Goal: Task Accomplishment & Management: Manage account settings

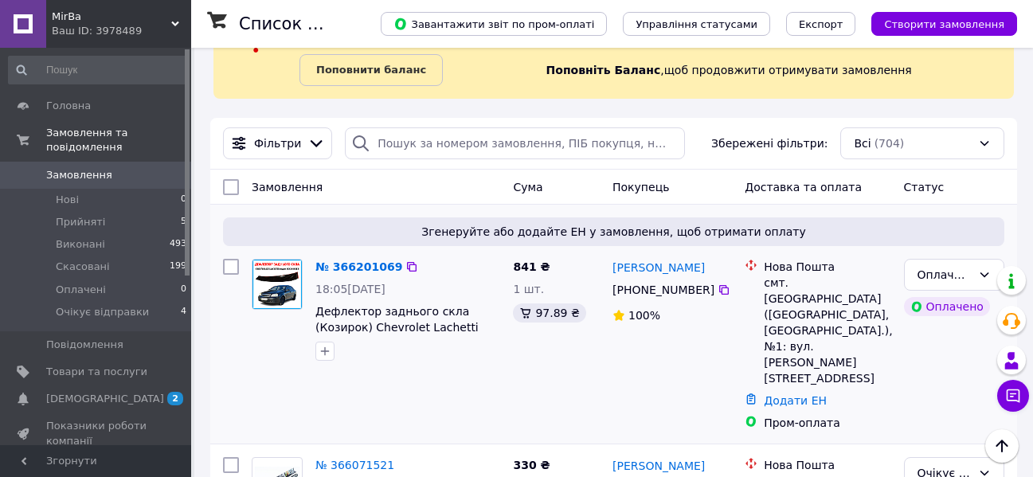
scroll to position [159, 0]
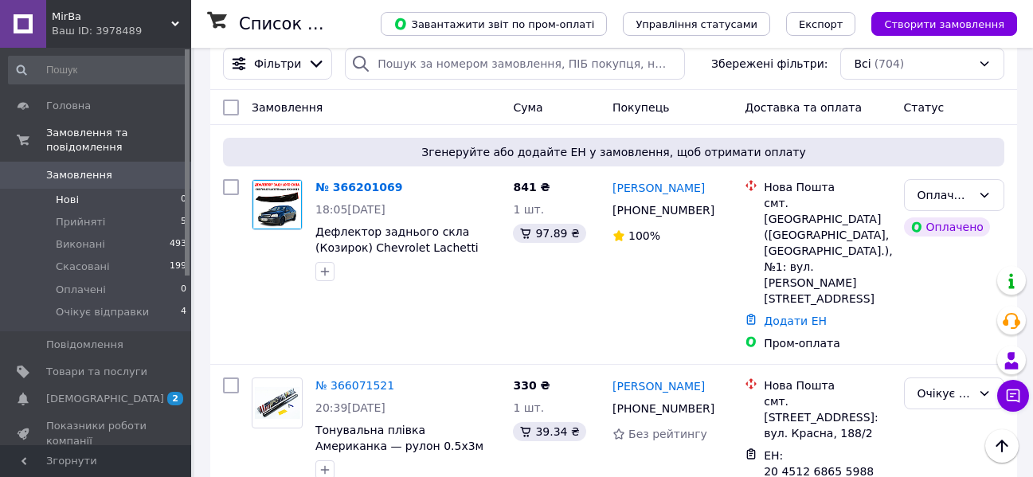
click at [156, 190] on li "Нові 0" at bounding box center [98, 200] width 196 height 22
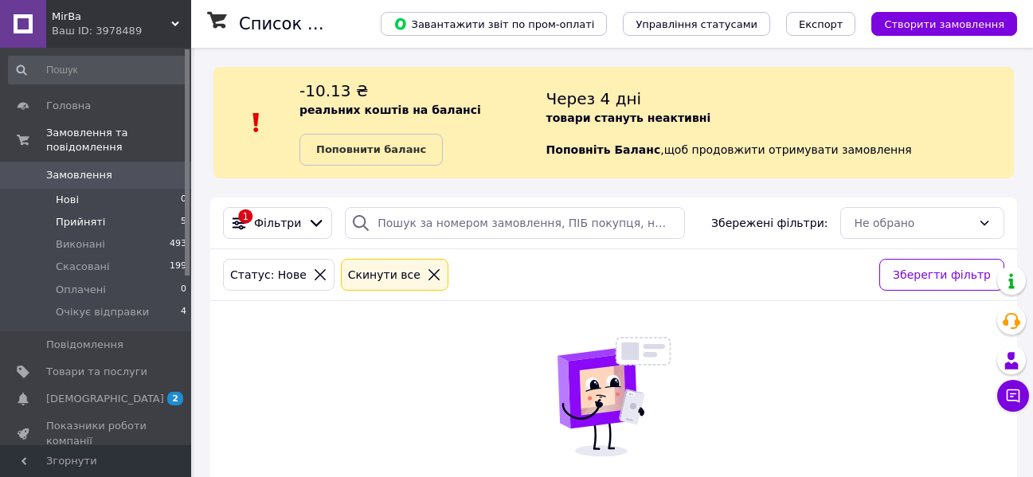
click at [151, 218] on li "Прийняті 5" at bounding box center [98, 222] width 196 height 22
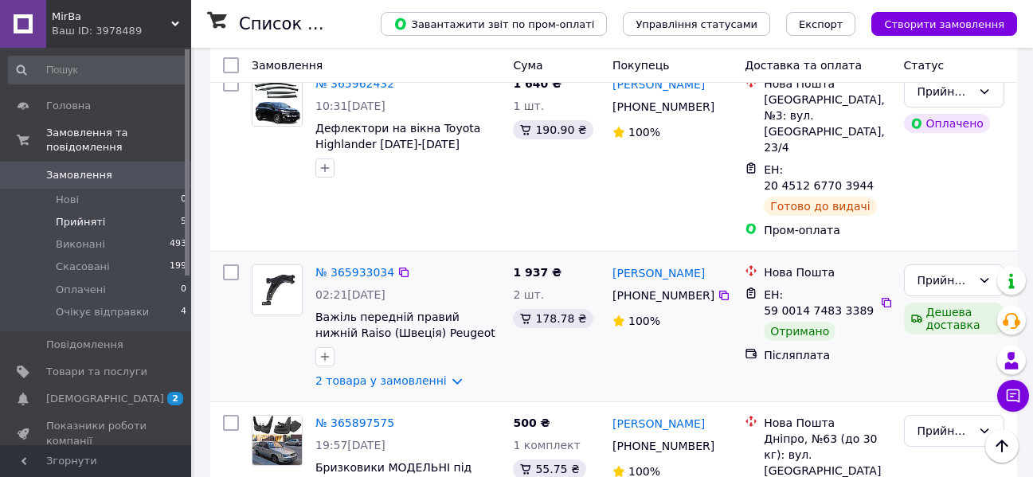
scroll to position [558, 0]
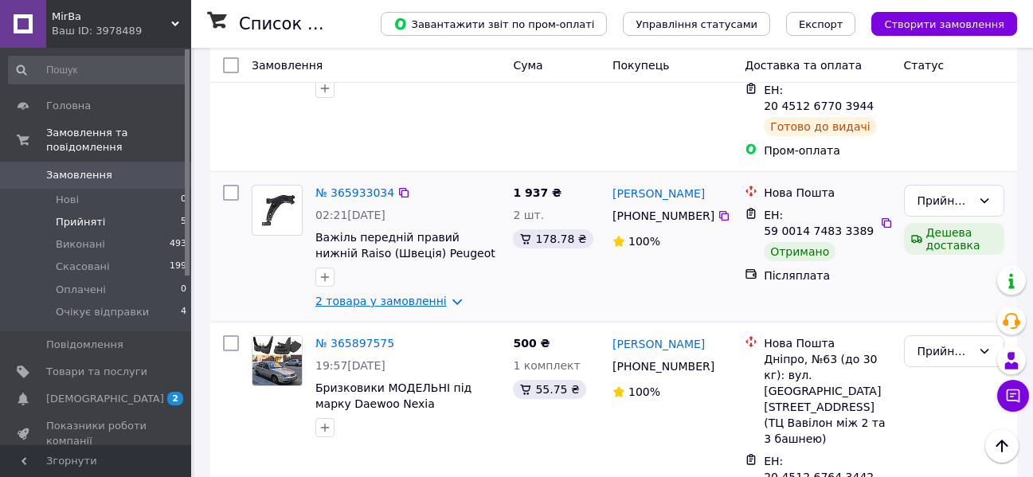
click at [436, 295] on link "2 товара у замовленні" at bounding box center [381, 301] width 131 height 13
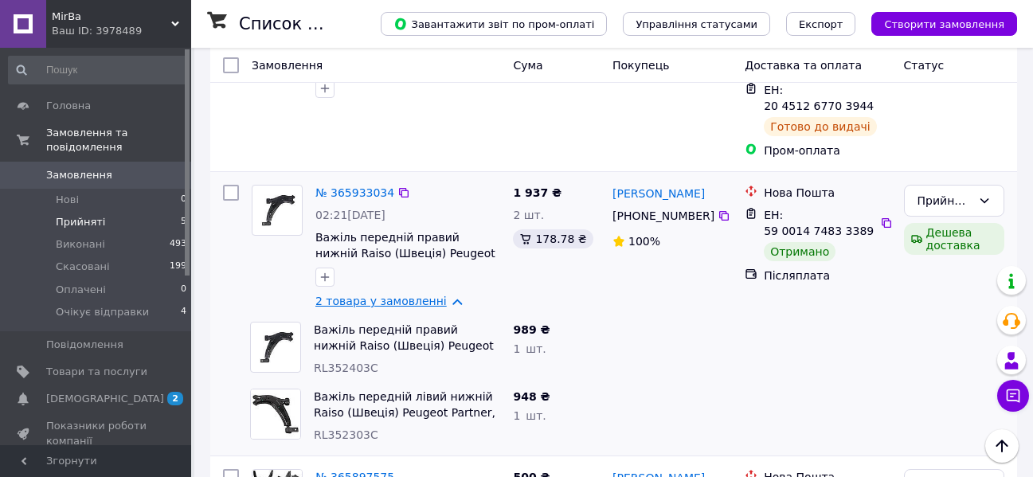
click at [435, 295] on link "2 товара у замовленні" at bounding box center [381, 301] width 131 height 13
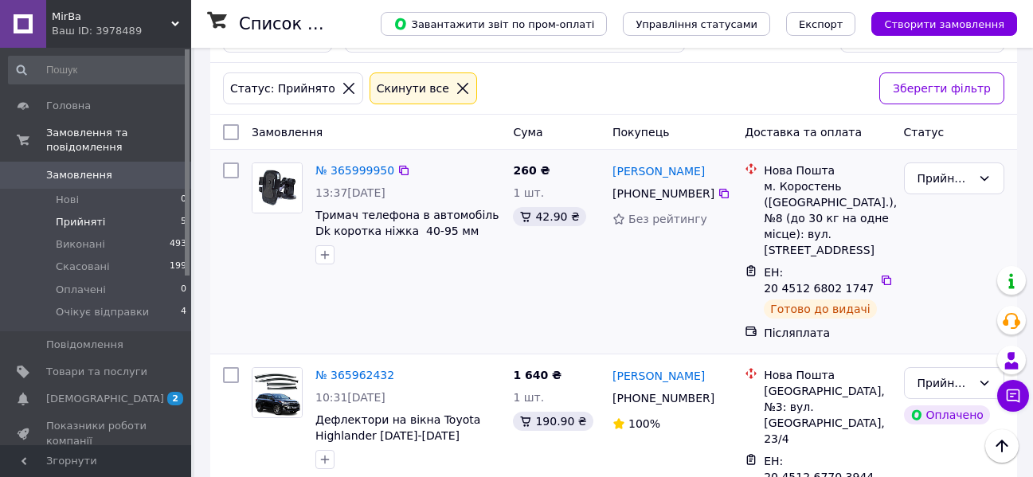
scroll to position [107, 0]
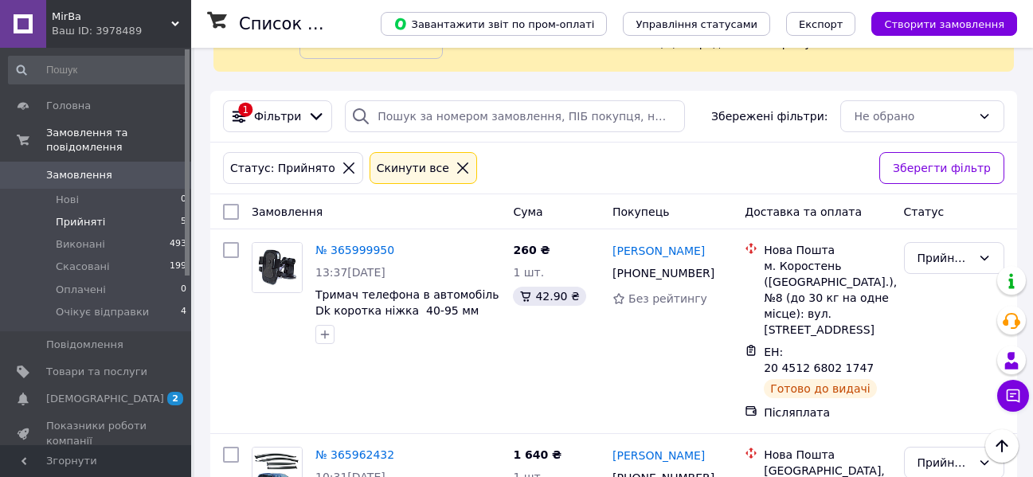
click at [171, 301] on li "Очікує відправки 4" at bounding box center [98, 316] width 196 height 30
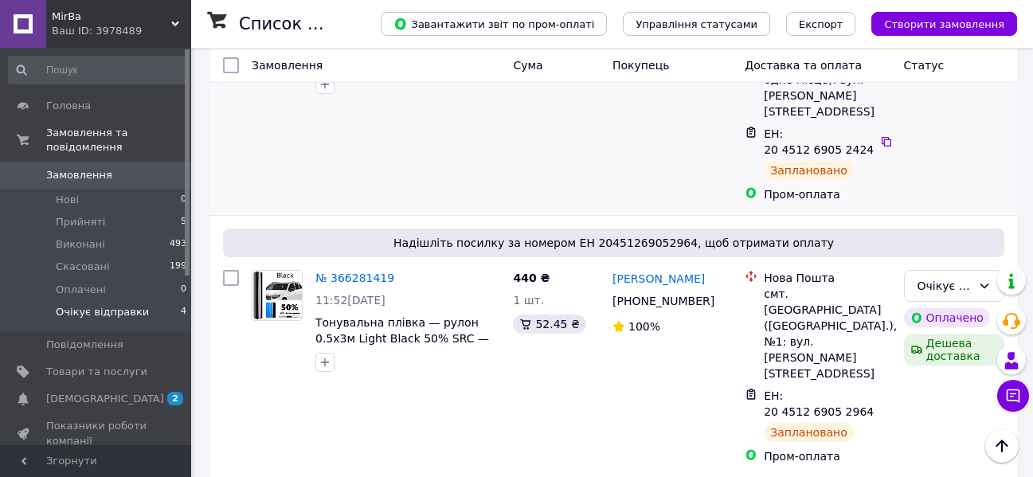
scroll to position [492, 0]
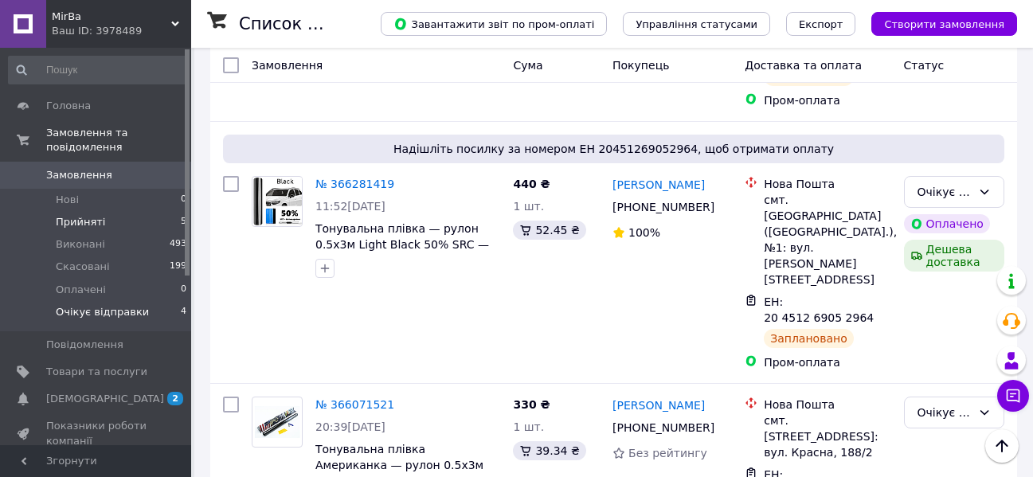
click at [143, 211] on li "Прийняті 5" at bounding box center [98, 222] width 196 height 22
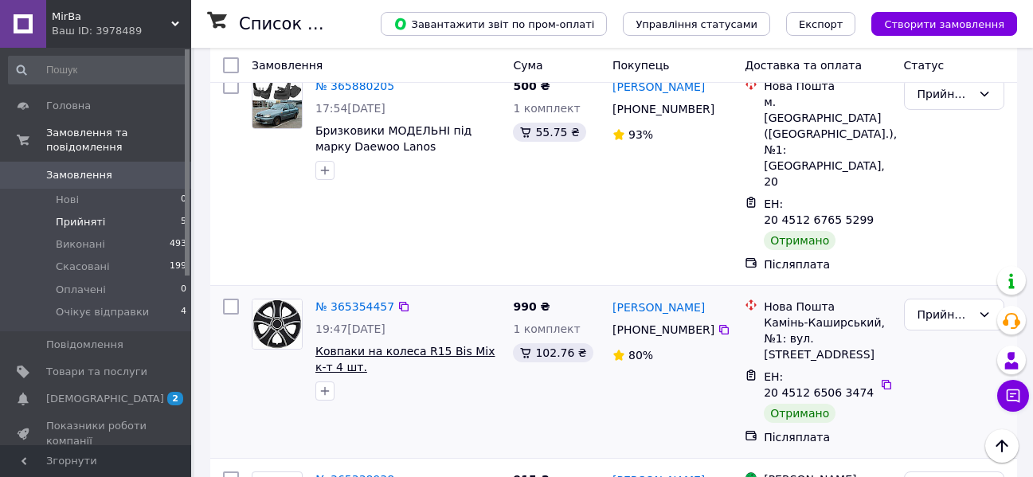
scroll to position [1063, 0]
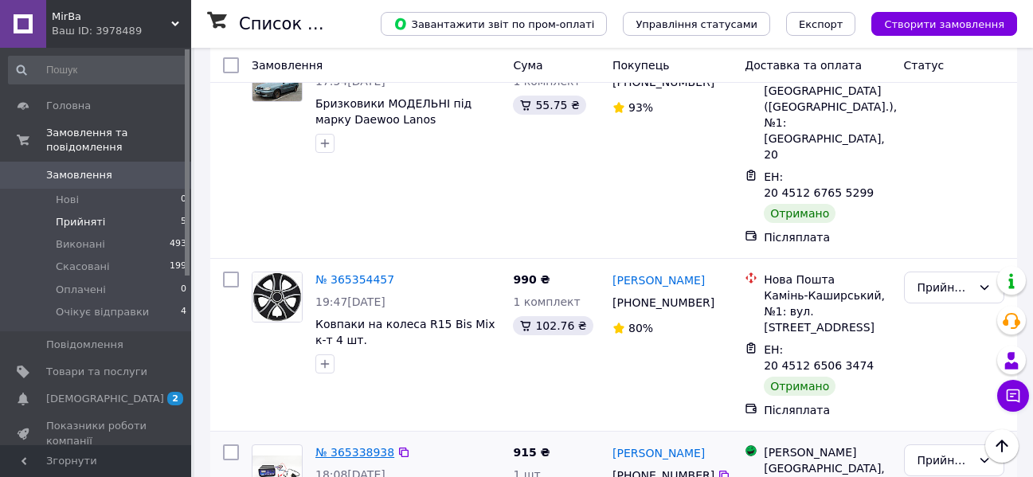
drag, startPoint x: 351, startPoint y: 334, endPoint x: 353, endPoint y: 342, distance: 8.1
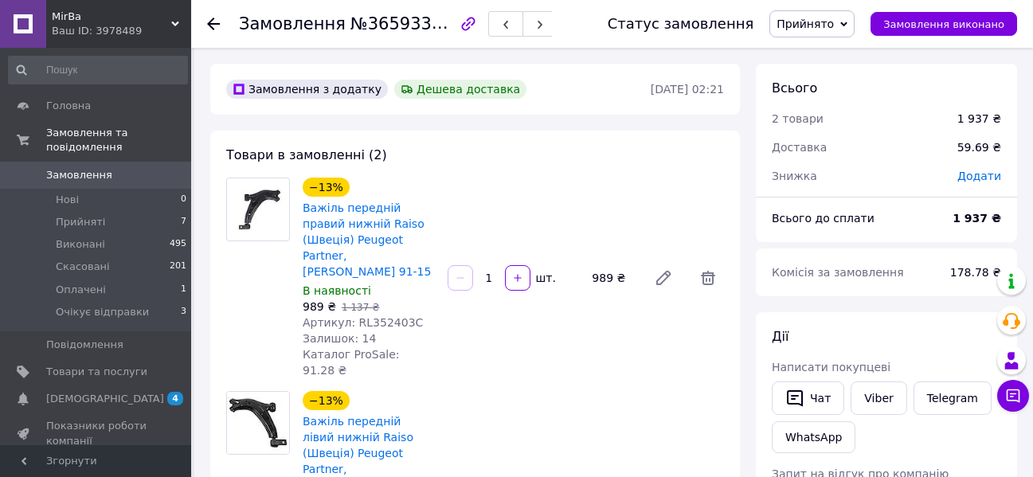
scroll to position [64, 0]
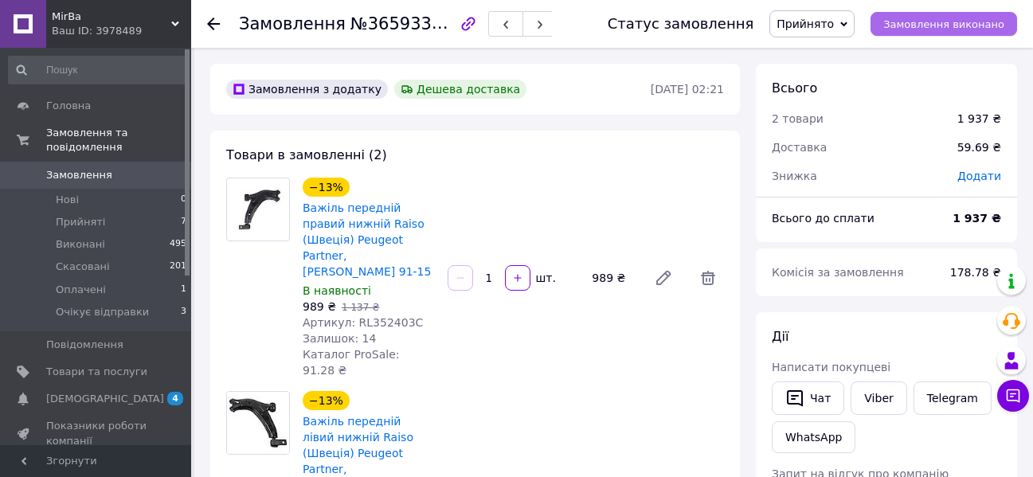
click at [925, 23] on span "Замовлення виконано" at bounding box center [944, 24] width 121 height 12
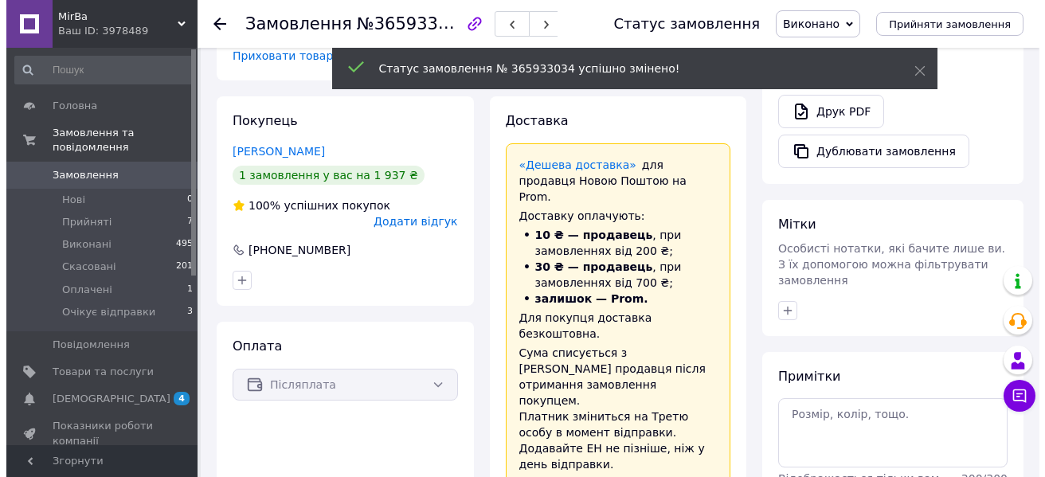
scroll to position [102, 0]
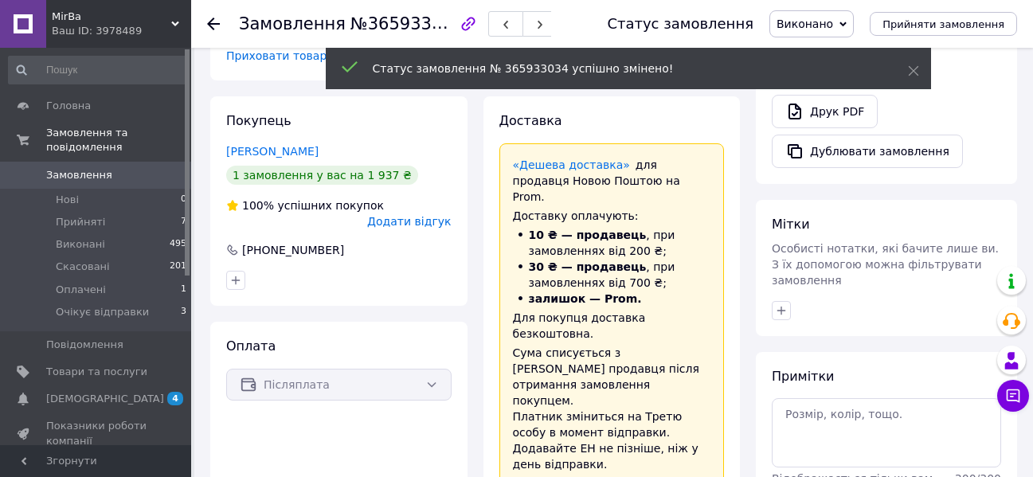
click at [429, 150] on div "Покупець Мартиненко Віталій 1 замовлення у вас на 1 937 ₴ 100% успішних покупок…" at bounding box center [338, 201] width 257 height 210
click at [432, 215] on span "Додати відгук" at bounding box center [409, 221] width 84 height 13
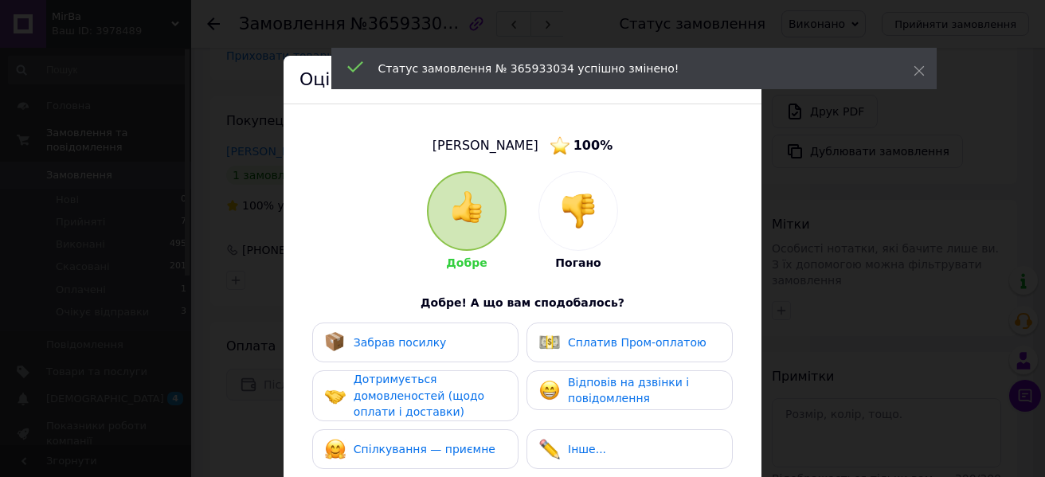
click at [448, 348] on div "Забрав посилку" at bounding box center [415, 342] width 181 height 21
click at [433, 408] on span "Дотримується домовленостей (щодо оплати і доставки)" at bounding box center [419, 395] width 131 height 45
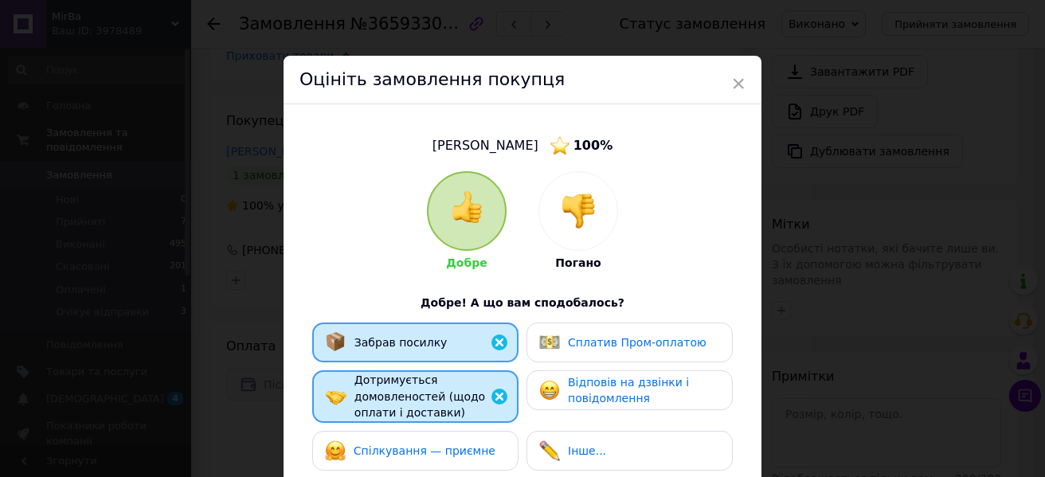
click at [445, 445] on span "Спілкування — приємне" at bounding box center [425, 451] width 142 height 13
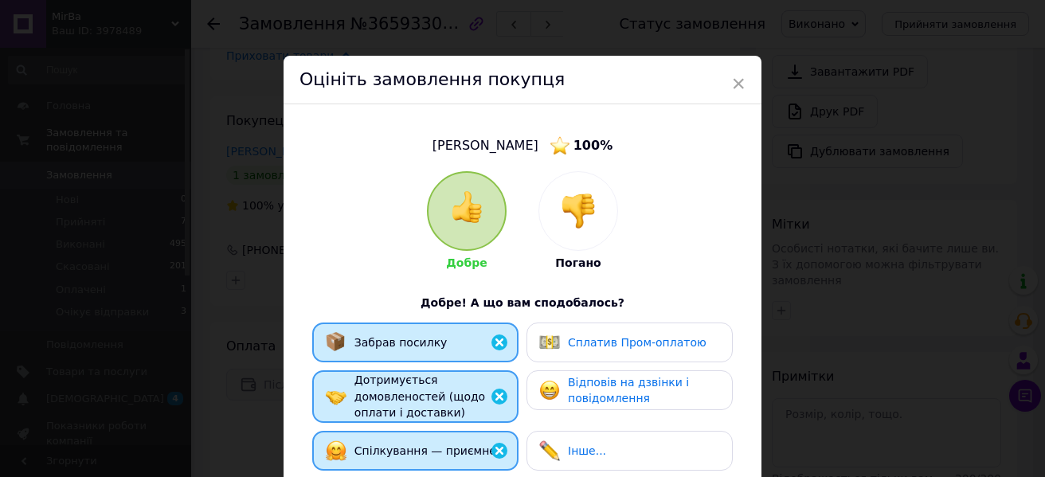
click at [609, 400] on span "Відповів на дзвінки і повідомлення" at bounding box center [628, 390] width 121 height 29
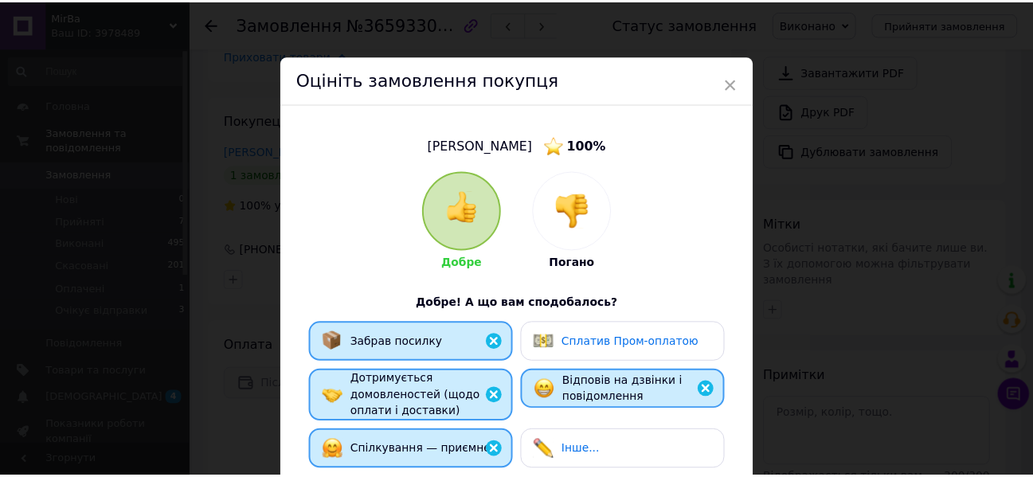
scroll to position [308, 0]
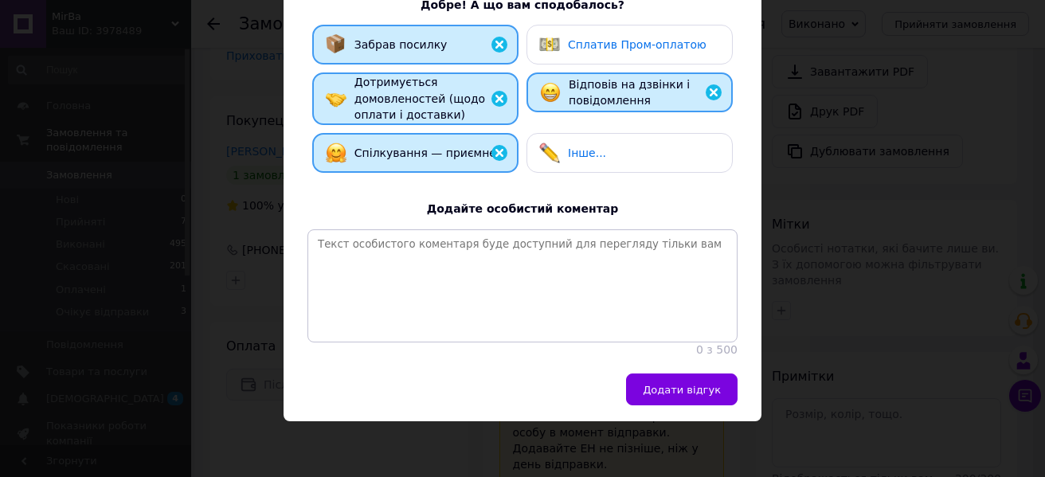
click at [688, 378] on button "Додати відгук" at bounding box center [682, 390] width 112 height 32
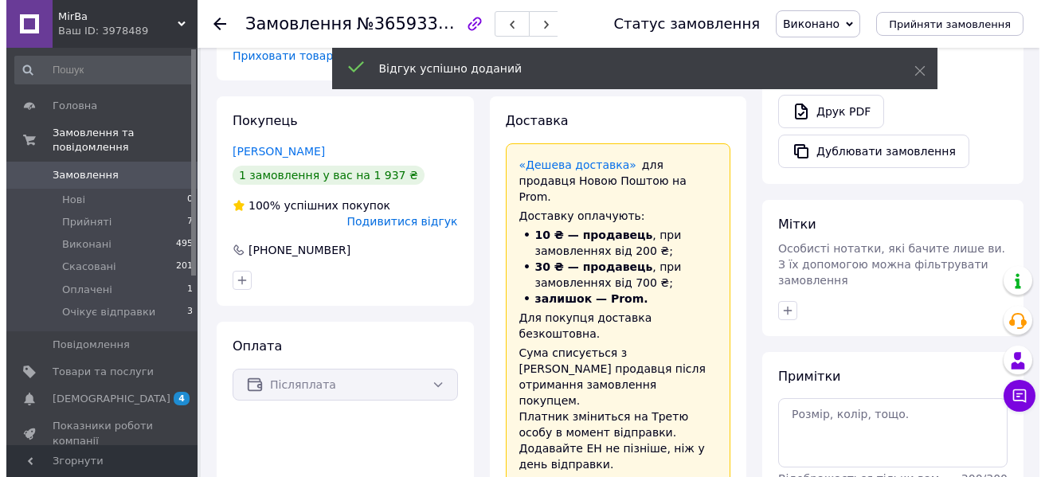
scroll to position [398, 0]
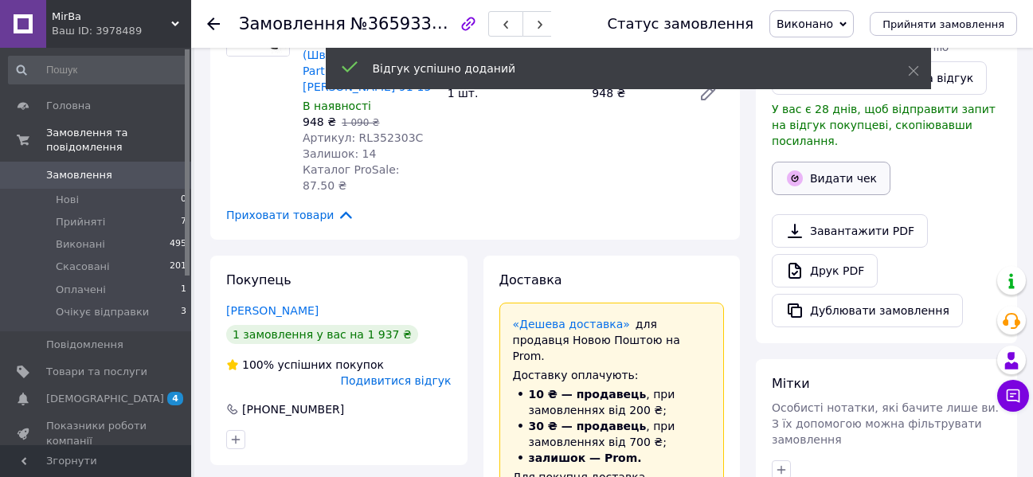
click at [835, 162] on button "Видати чек" at bounding box center [831, 178] width 119 height 33
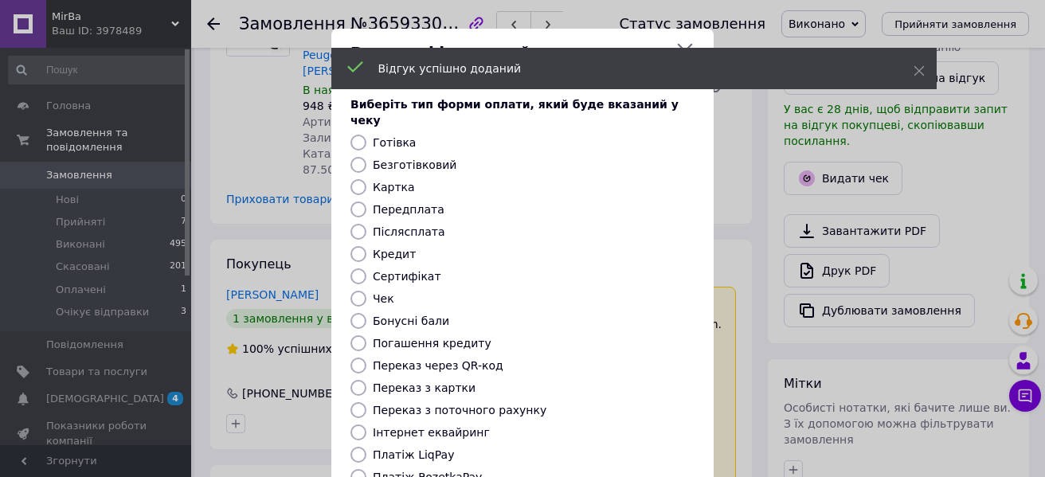
click at [395, 159] on label "Безготівковий" at bounding box center [415, 165] width 84 height 13
click at [366, 157] on input "Безготівковий" at bounding box center [359, 165] width 16 height 16
radio input "true"
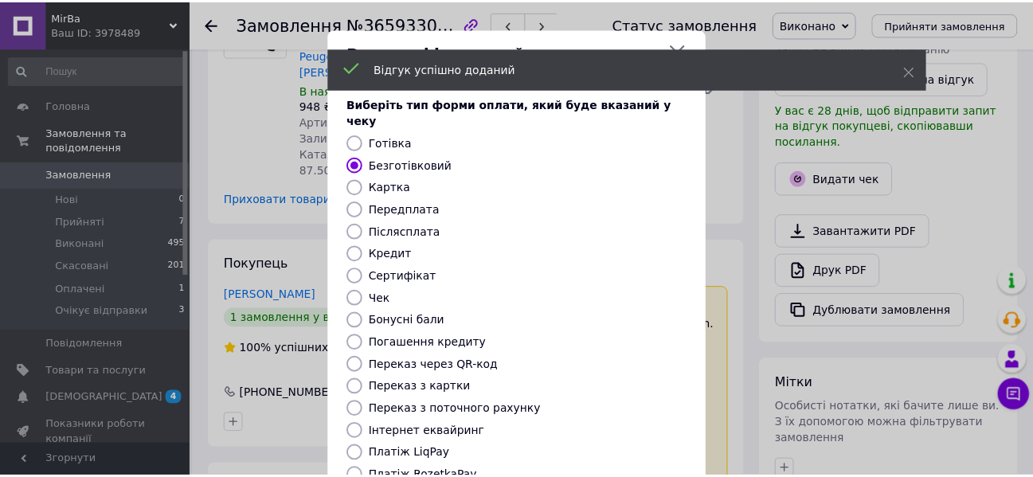
scroll to position [207, 0]
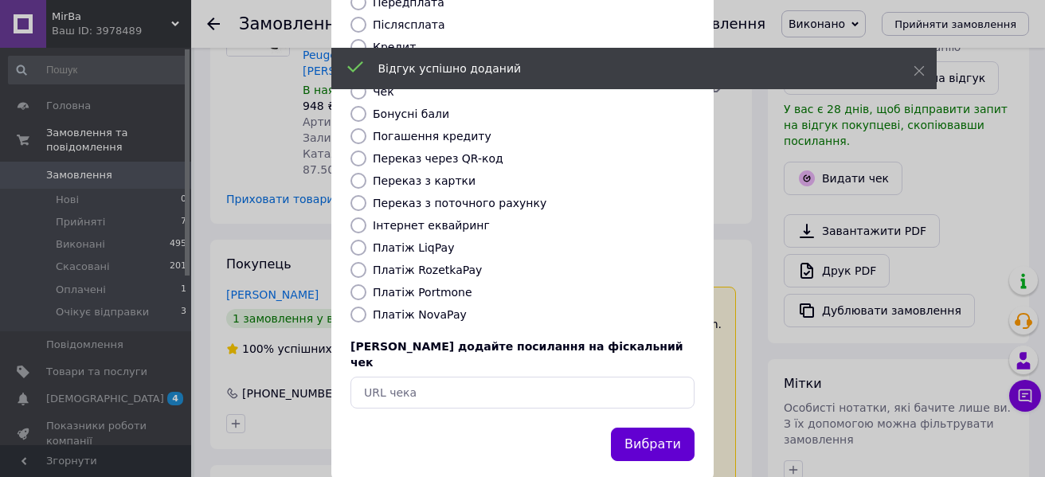
click at [670, 428] on button "Вибрати" at bounding box center [653, 445] width 84 height 34
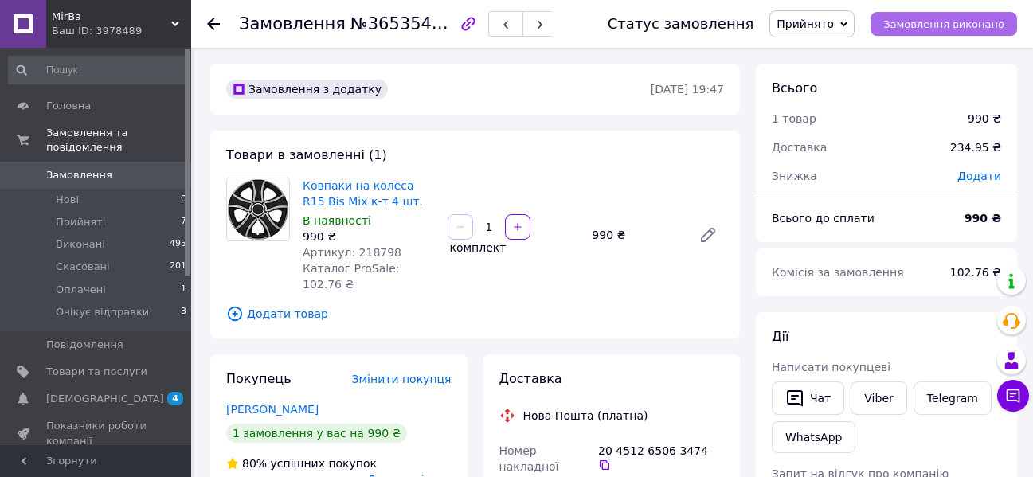
click at [947, 23] on span "Замовлення виконано" at bounding box center [944, 24] width 121 height 12
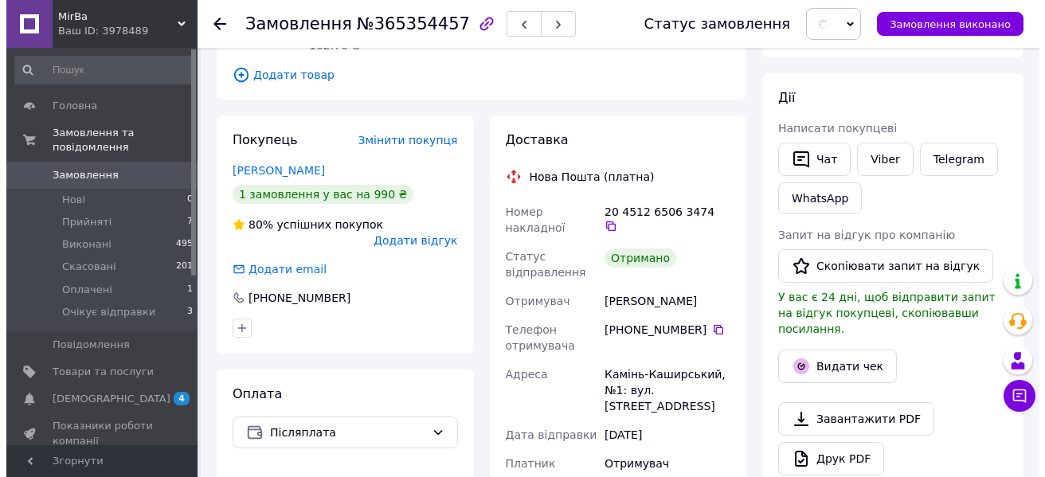
scroll to position [319, 0]
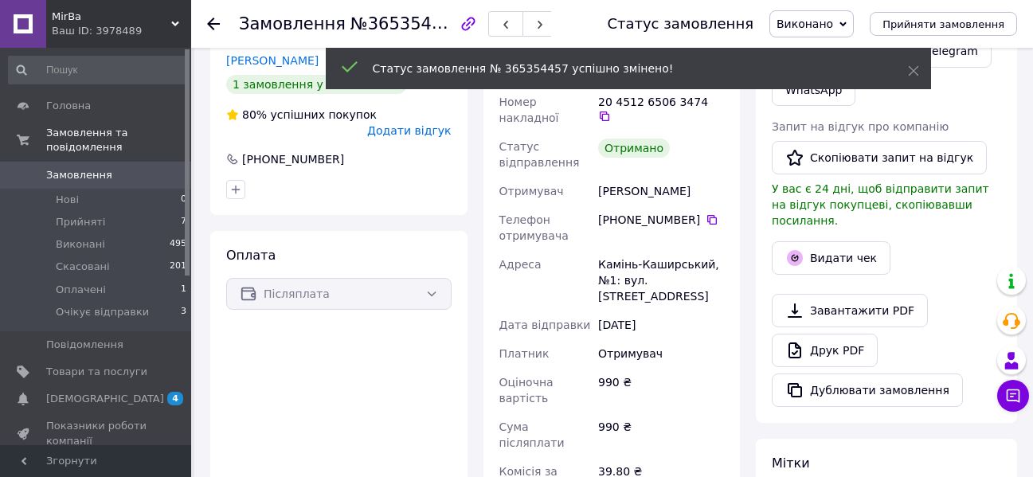
click at [416, 151] on div "[PHONE_NUMBER]" at bounding box center [339, 159] width 229 height 16
click at [417, 124] on span "Додати відгук" at bounding box center [409, 130] width 84 height 13
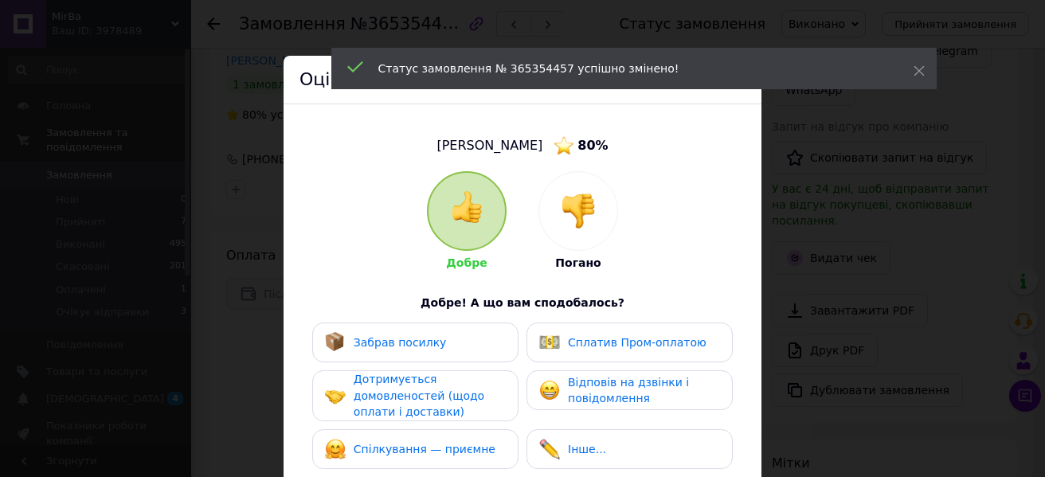
click at [433, 357] on div "Забрав посилку" at bounding box center [415, 343] width 206 height 40
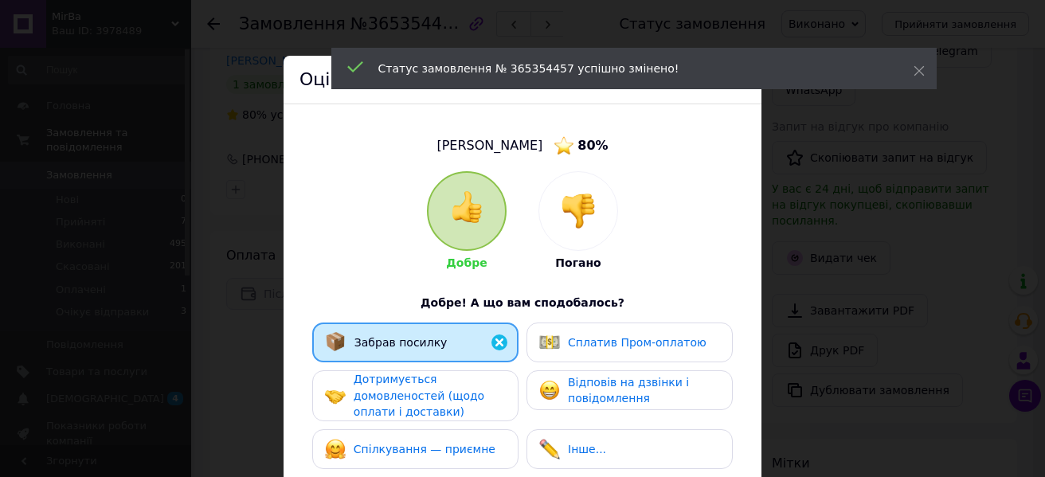
drag, startPoint x: 427, startPoint y: 393, endPoint x: 429, endPoint y: 409, distance: 16.1
click at [427, 395] on span "Дотримується домовленостей (щодо оплати і доставки)" at bounding box center [419, 395] width 131 height 45
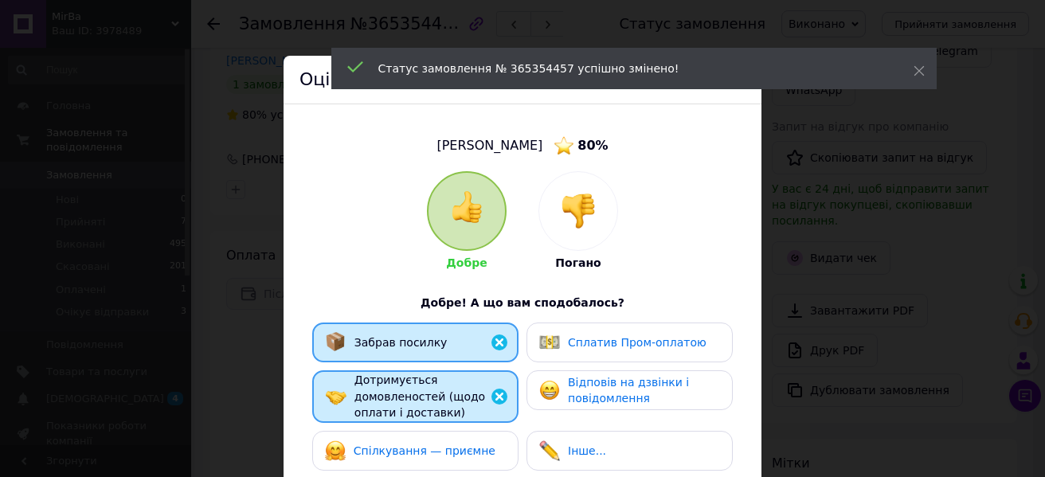
click at [432, 432] on div "Спілкування — приємне" at bounding box center [415, 451] width 206 height 40
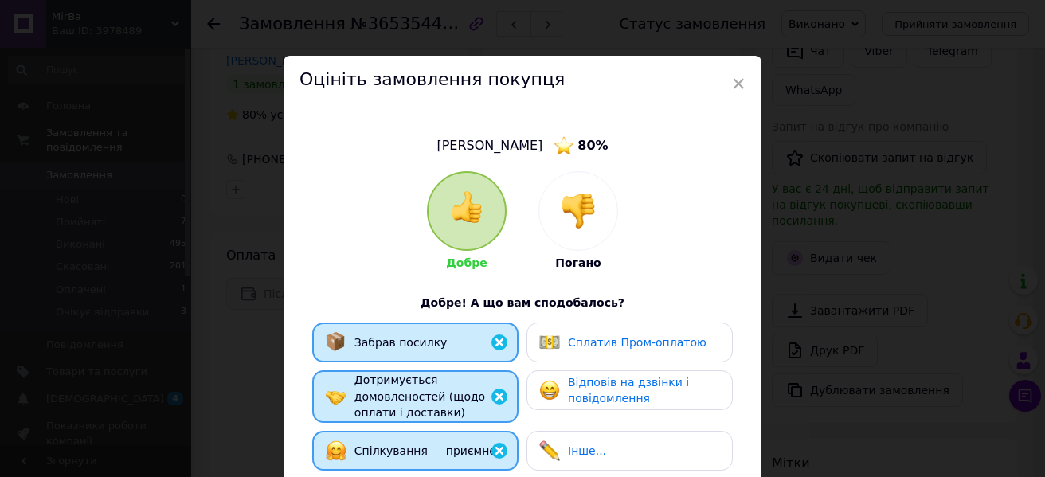
click at [610, 391] on span "Відповів на дзвінки і повідомлення" at bounding box center [628, 390] width 121 height 29
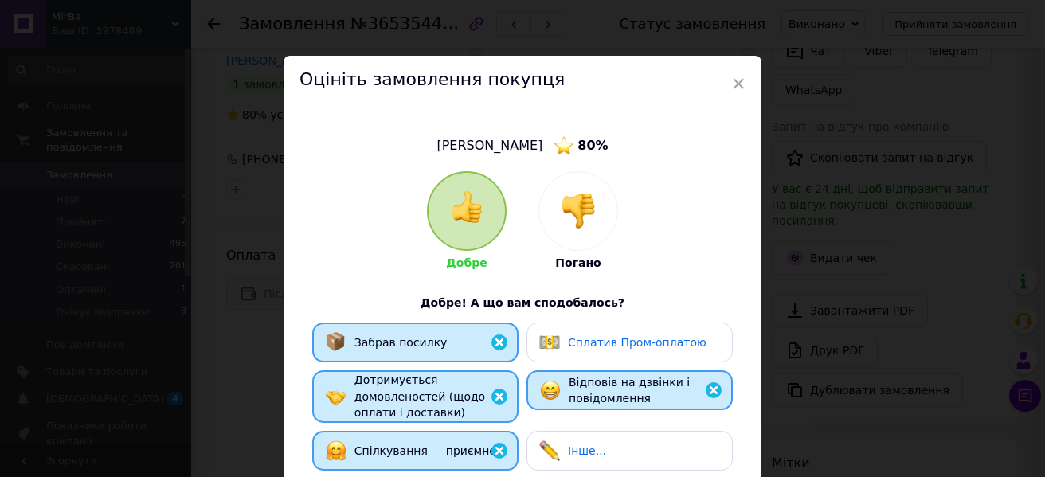
scroll to position [308, 0]
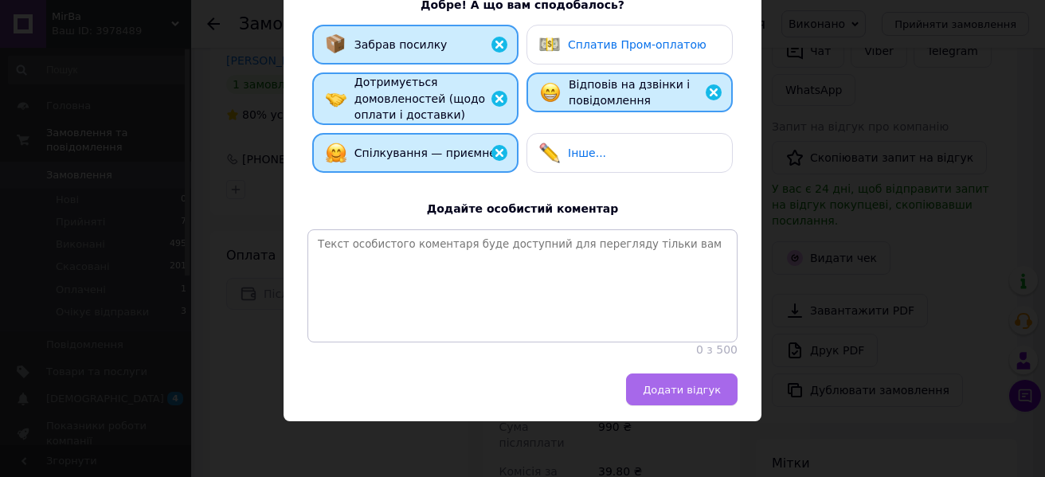
click at [694, 399] on button "Додати відгук" at bounding box center [682, 390] width 112 height 32
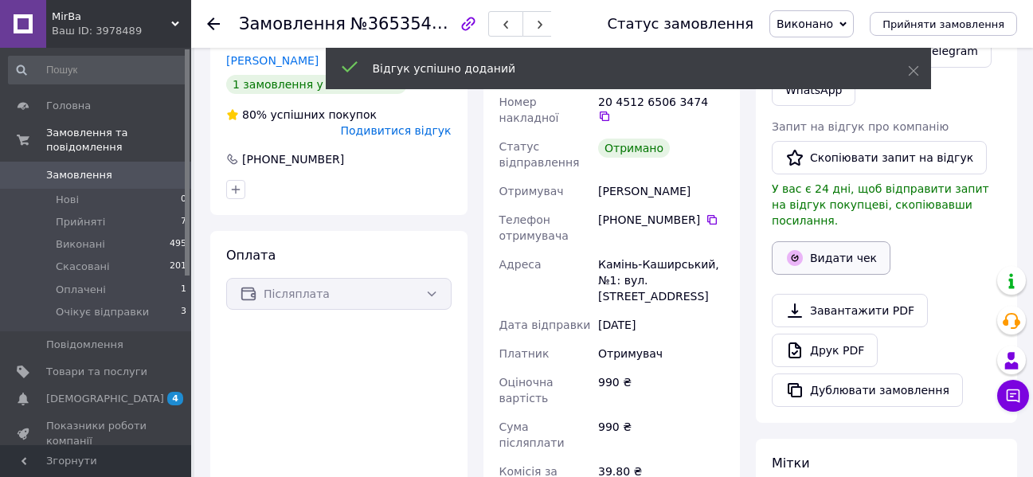
click at [832, 241] on button "Видати чек" at bounding box center [831, 257] width 119 height 33
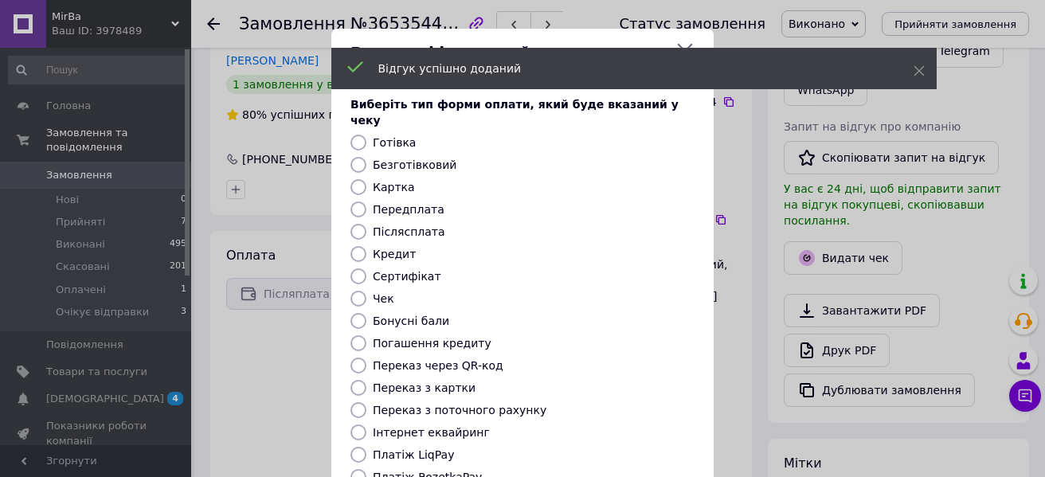
click at [417, 159] on label "Безготівковий" at bounding box center [415, 165] width 84 height 13
click at [366, 157] on input "Безготівковий" at bounding box center [359, 165] width 16 height 16
radio input "true"
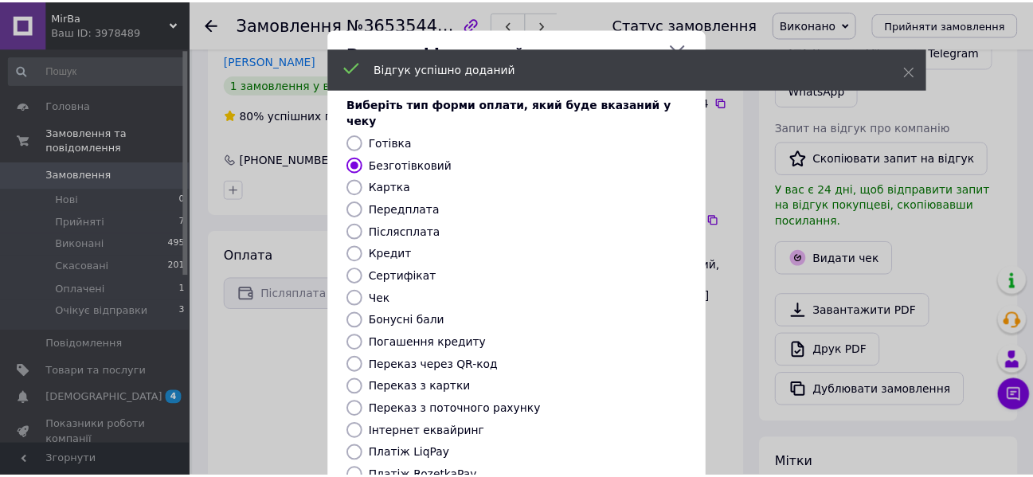
scroll to position [207, 0]
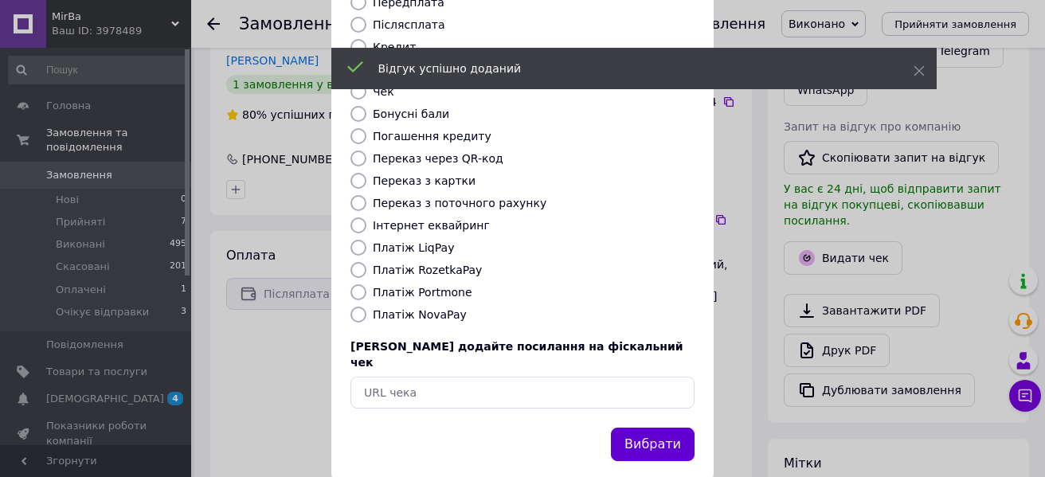
click at [668, 428] on button "Вибрати" at bounding box center [653, 445] width 84 height 34
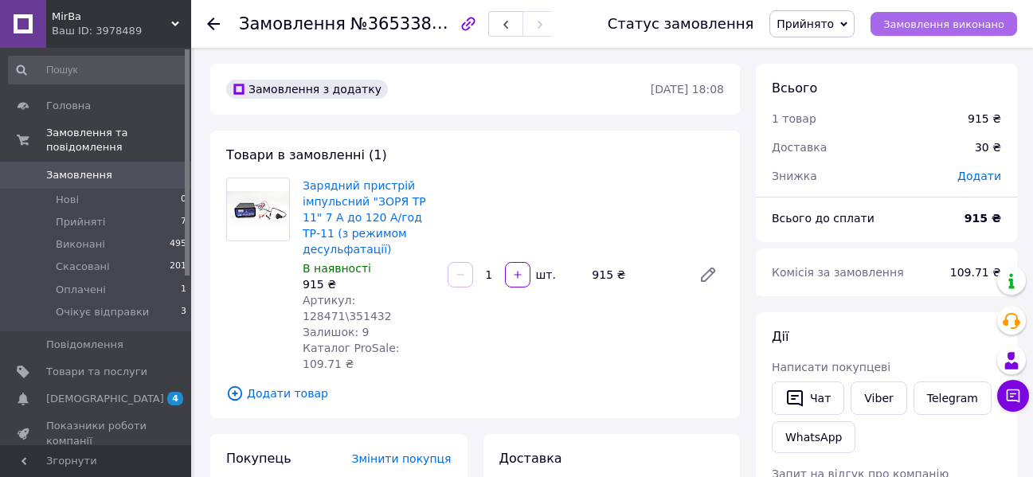
click at [917, 32] on button "Замовлення виконано" at bounding box center [944, 24] width 147 height 24
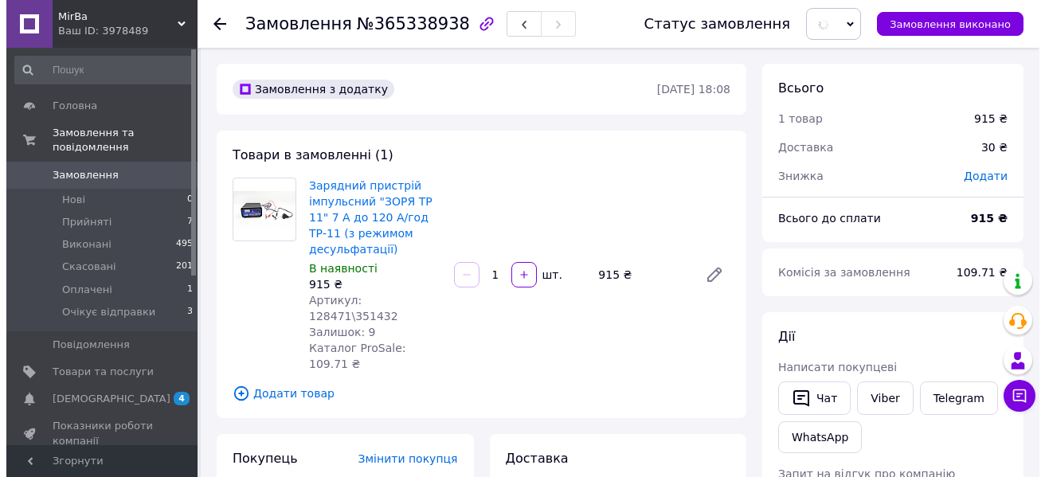
scroll to position [159, 0]
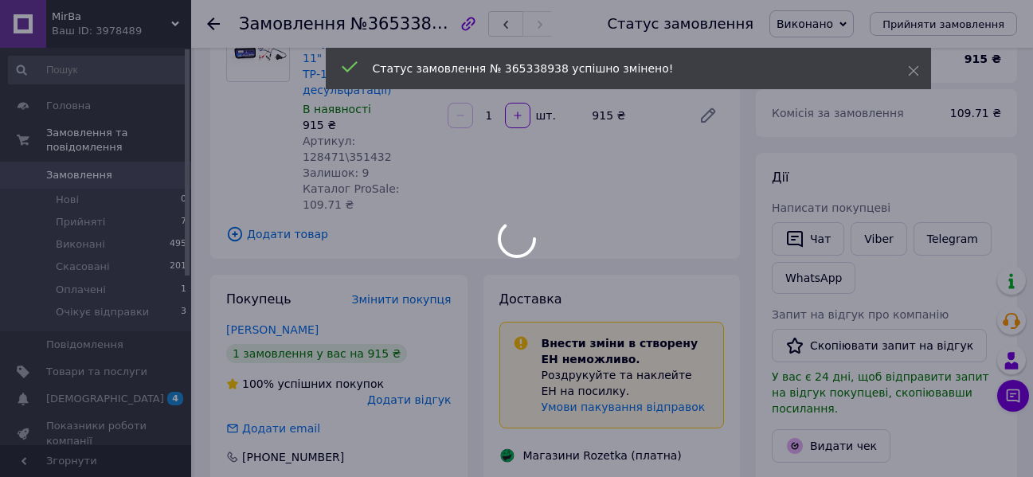
click at [425, 330] on div at bounding box center [516, 238] width 1033 height 477
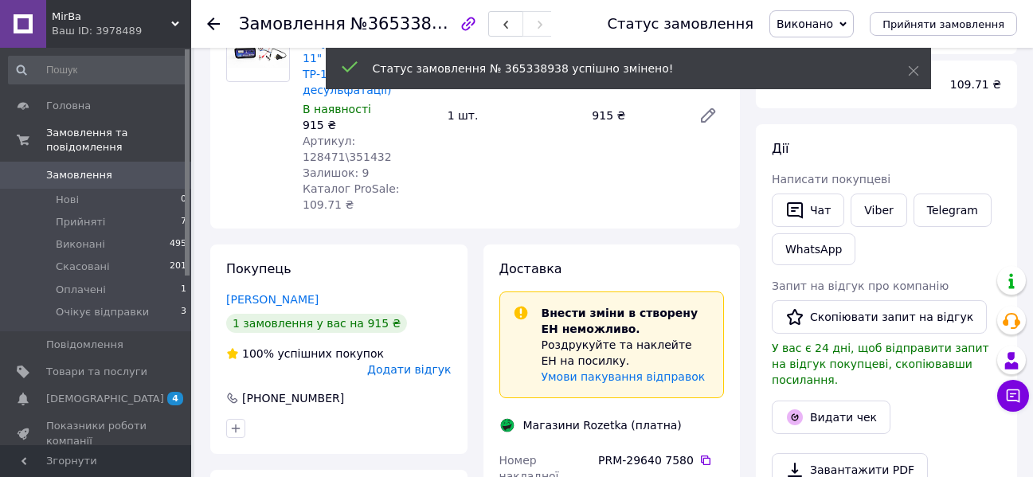
click at [430, 363] on span "Додати відгук" at bounding box center [409, 369] width 84 height 13
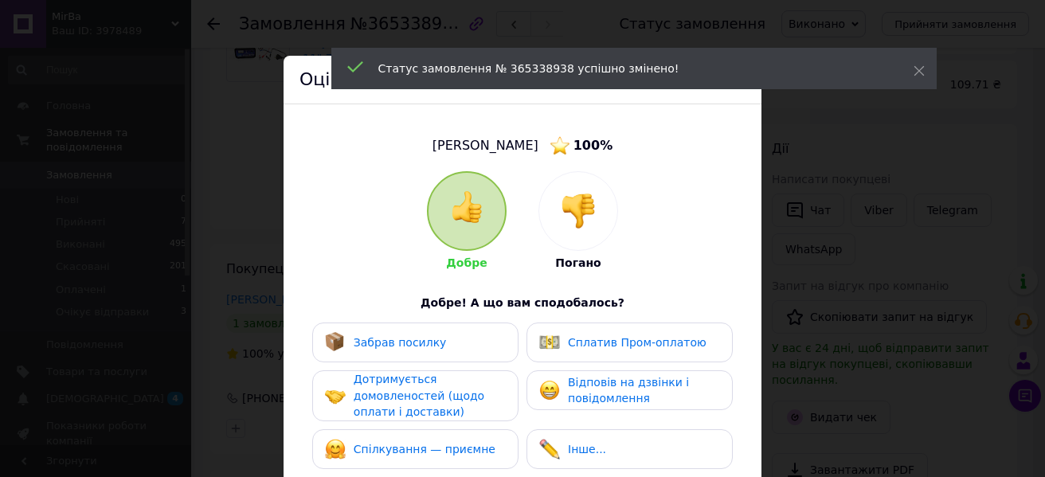
click at [447, 356] on div "Забрав посилку" at bounding box center [415, 343] width 206 height 40
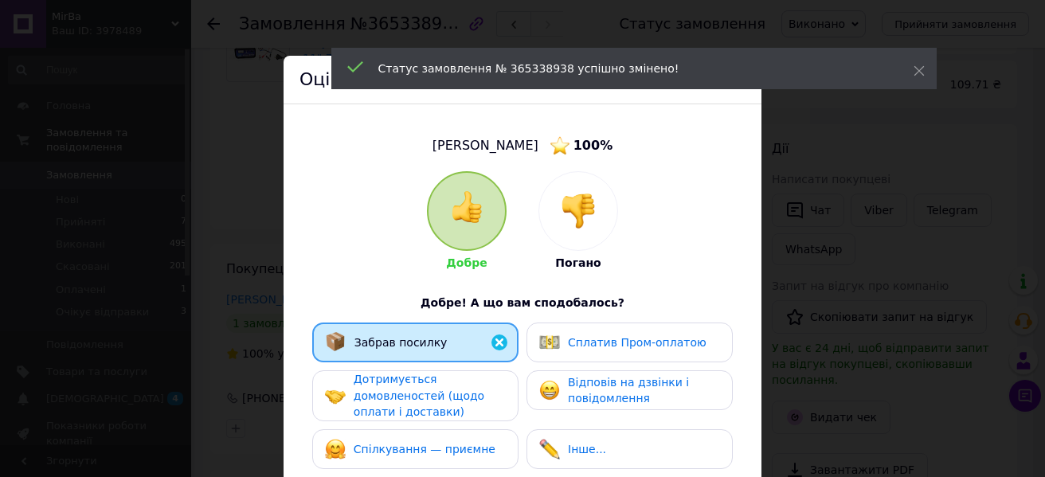
drag, startPoint x: 446, startPoint y: 409, endPoint x: 456, endPoint y: 435, distance: 28.0
click at [448, 414] on div "Дотримується домовленостей (щодо оплати і доставки)" at bounding box center [429, 395] width 151 height 49
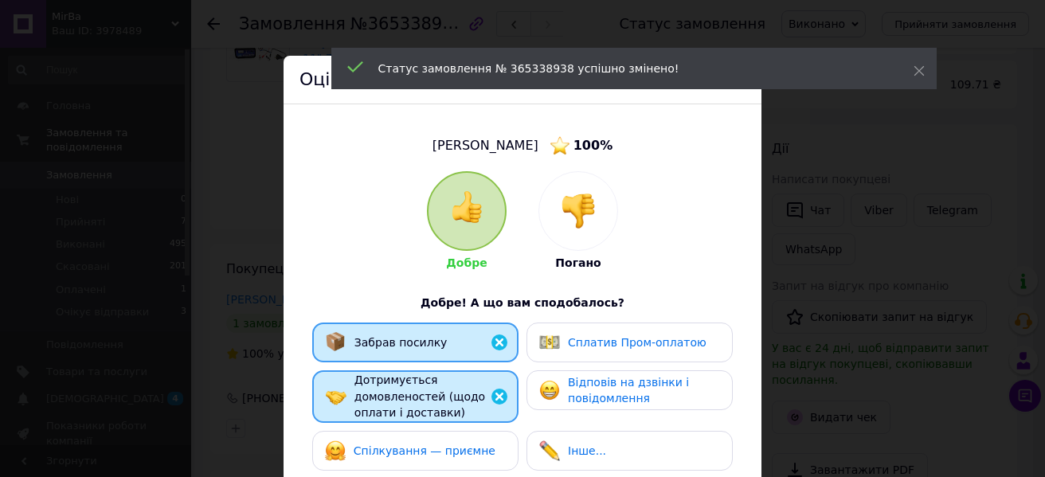
click at [449, 445] on span "Спілкування — приємне" at bounding box center [425, 451] width 142 height 13
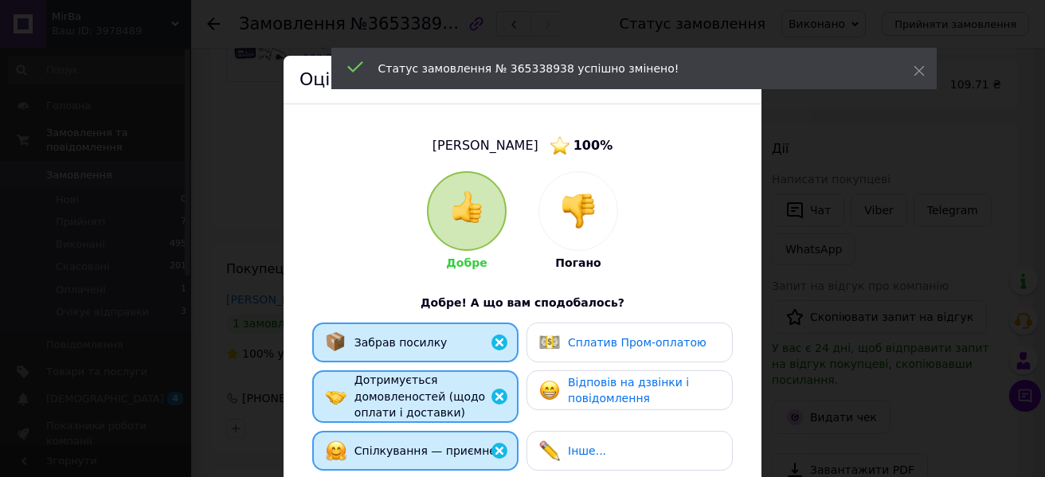
click at [576, 394] on span "Відповів на дзвінки і повідомлення" at bounding box center [628, 390] width 121 height 29
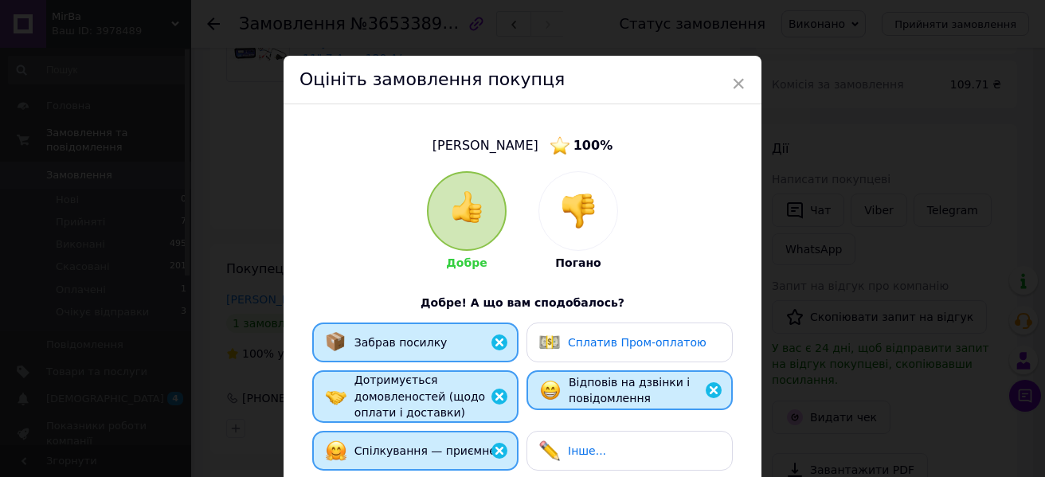
scroll to position [308, 0]
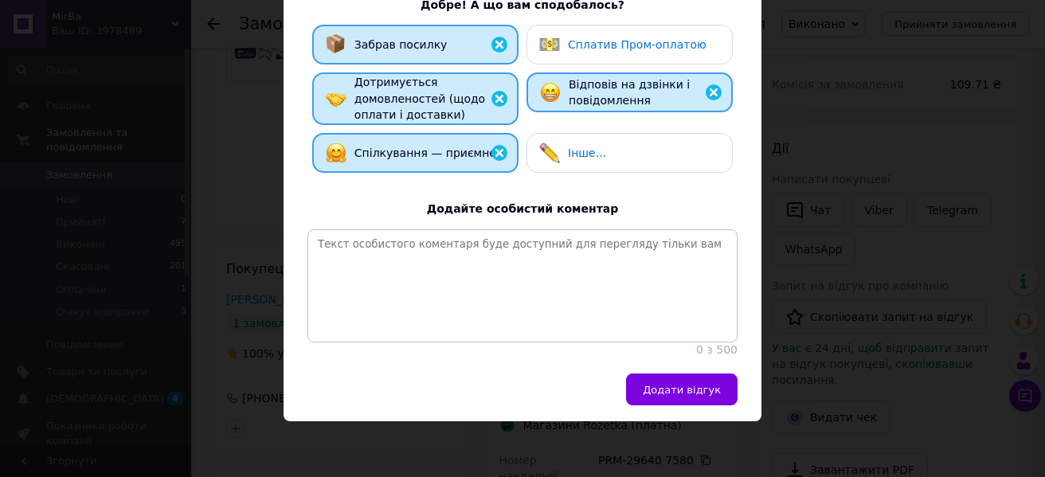
click at [700, 406] on div "Додати відгук" at bounding box center [523, 398] width 478 height 48
click at [708, 391] on span "Додати відгук" at bounding box center [682, 390] width 78 height 12
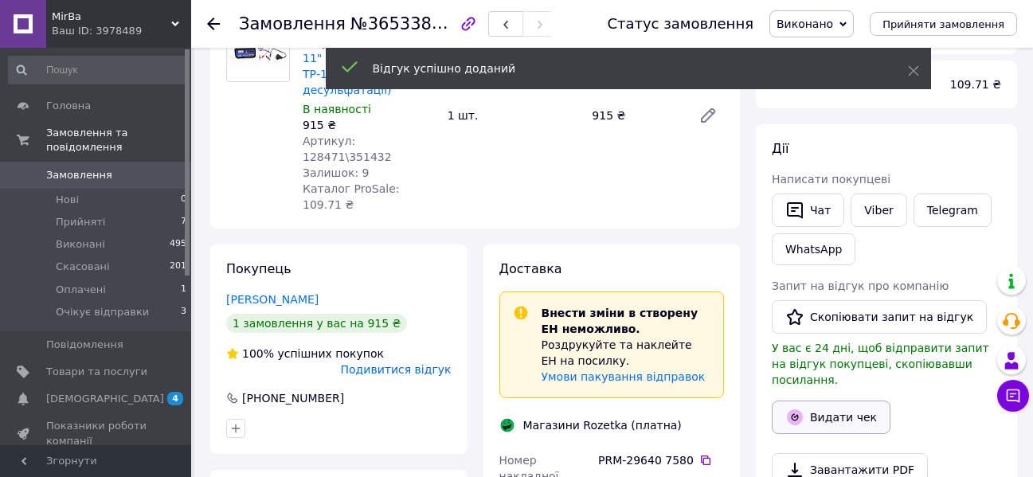
click at [845, 401] on button "Видати чек" at bounding box center [831, 417] width 119 height 33
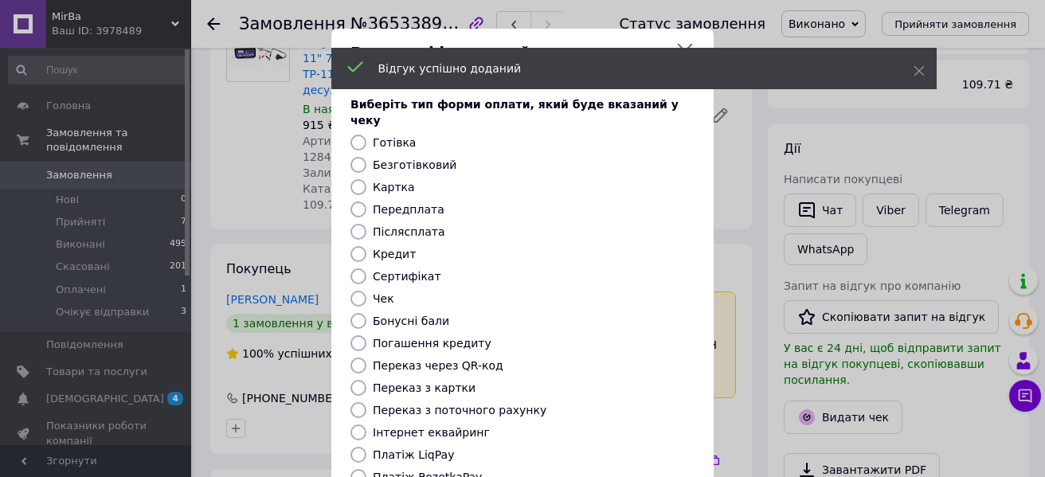
drag, startPoint x: 410, startPoint y: 145, endPoint x: 425, endPoint y: 153, distance: 16.4
click at [410, 159] on label "Безготівковий" at bounding box center [415, 165] width 84 height 13
click at [366, 157] on input "Безготівковий" at bounding box center [359, 165] width 16 height 16
radio input "true"
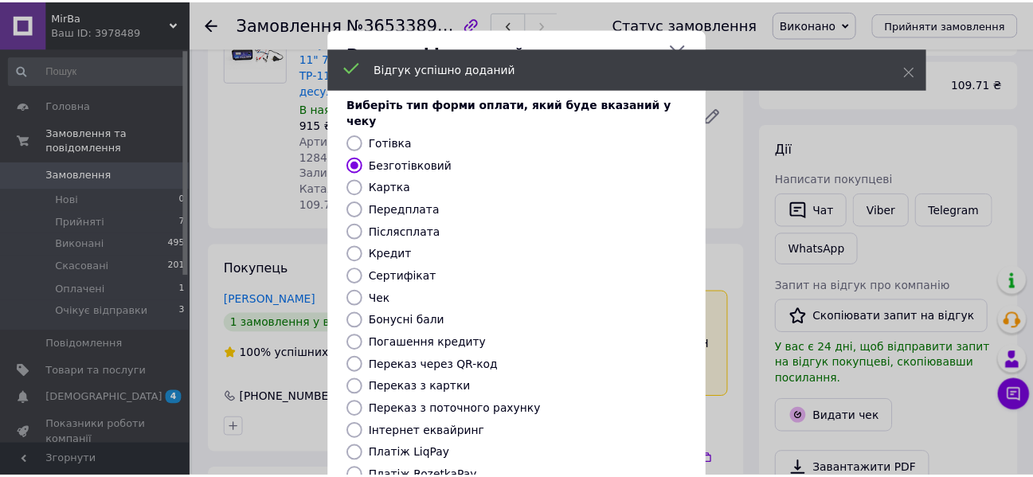
scroll to position [207, 0]
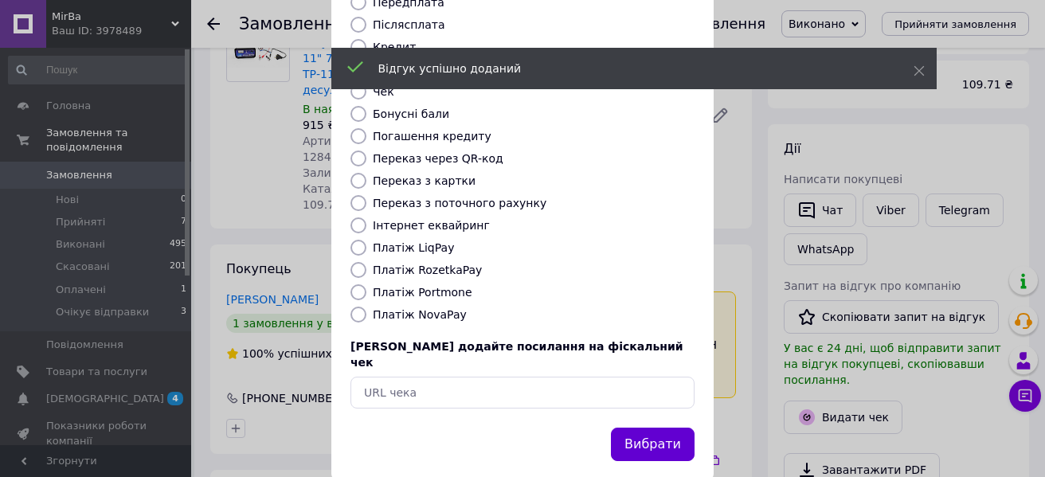
click at [658, 428] on button "Вибрати" at bounding box center [653, 445] width 84 height 34
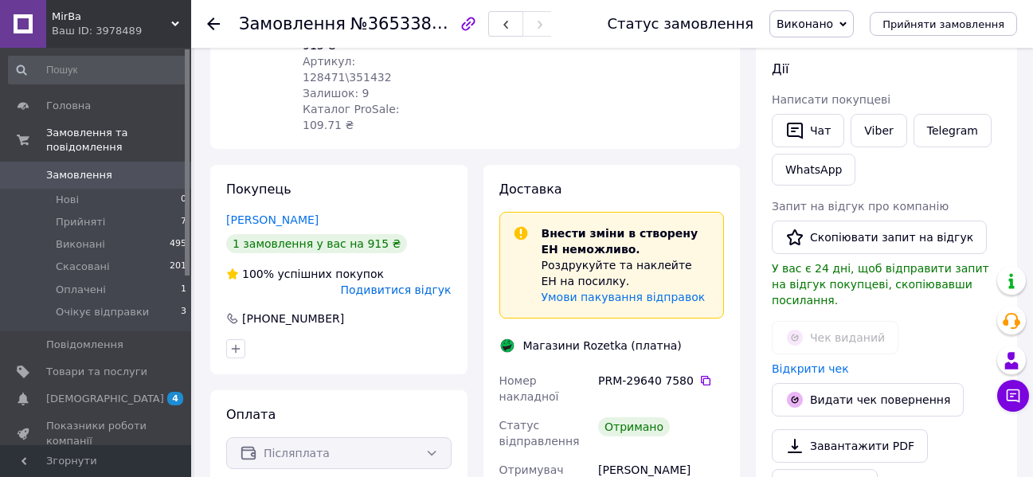
scroll to position [159, 0]
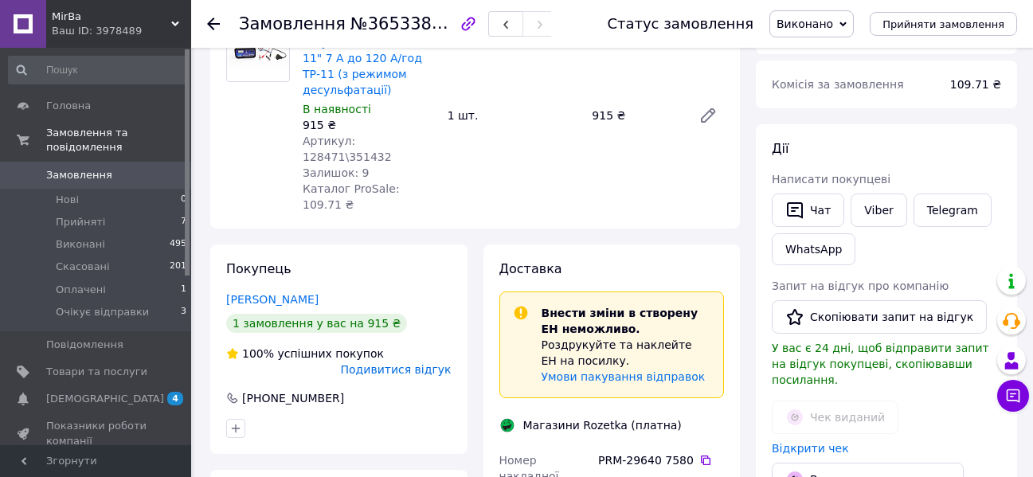
click at [837, 398] on div "Чек виданий" at bounding box center [887, 418] width 236 height 40
click at [837, 402] on div "Чек виданий" at bounding box center [887, 418] width 236 height 40
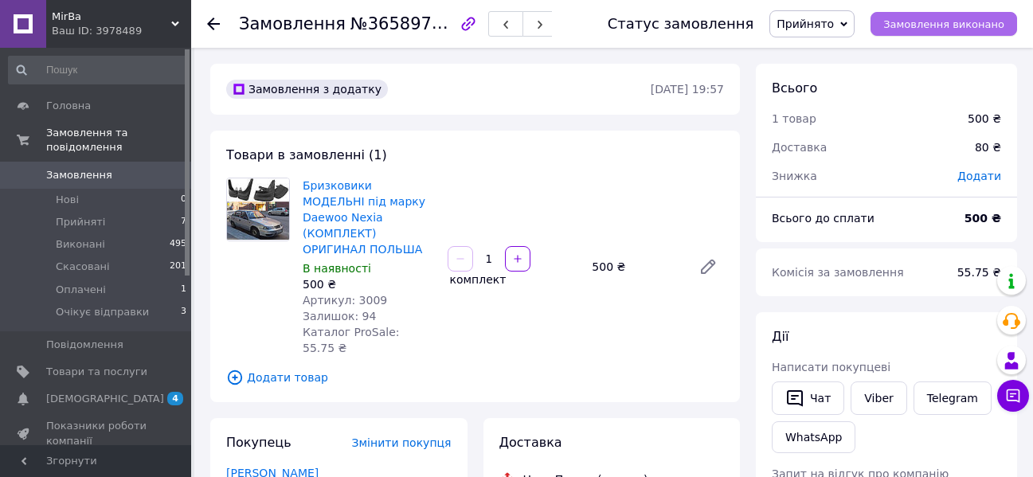
click at [955, 21] on span "Замовлення виконано" at bounding box center [944, 24] width 121 height 12
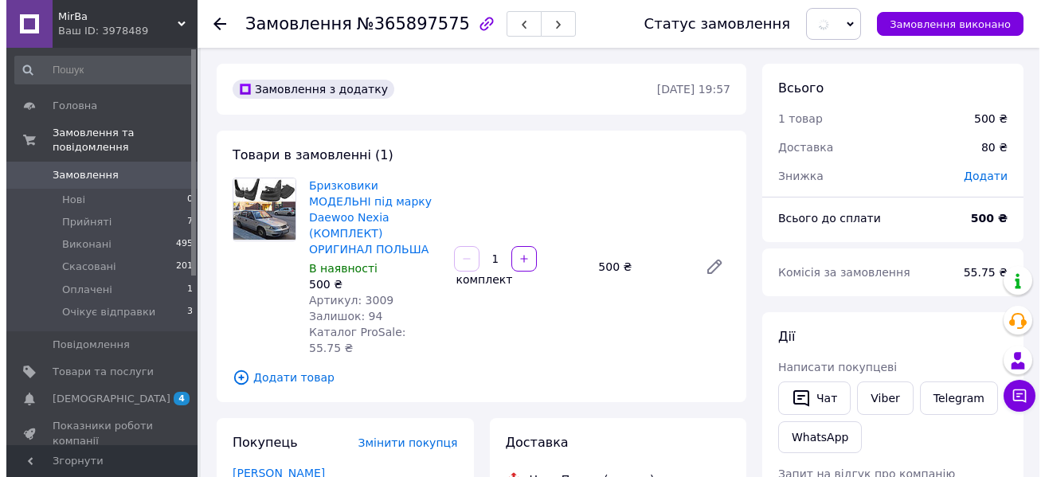
scroll to position [319, 0]
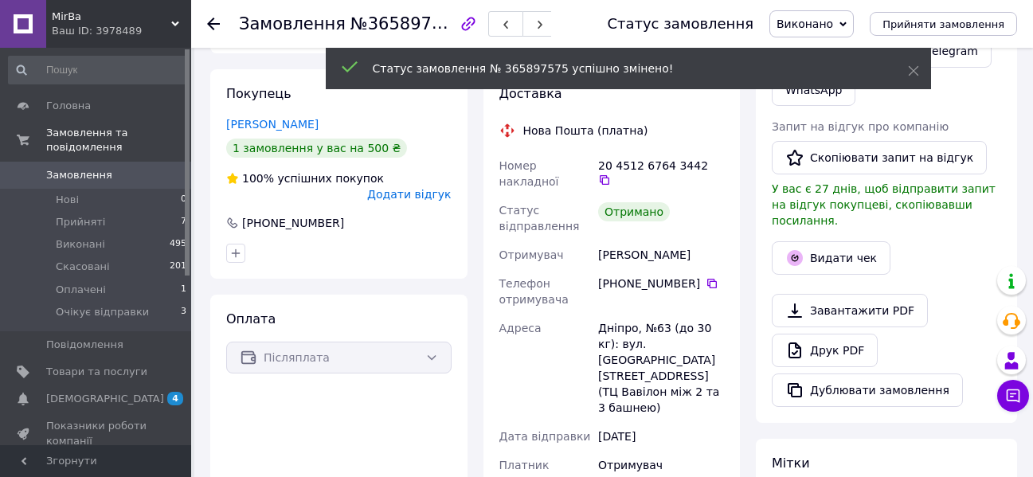
click at [431, 188] on span "Додати відгук" at bounding box center [409, 194] width 84 height 13
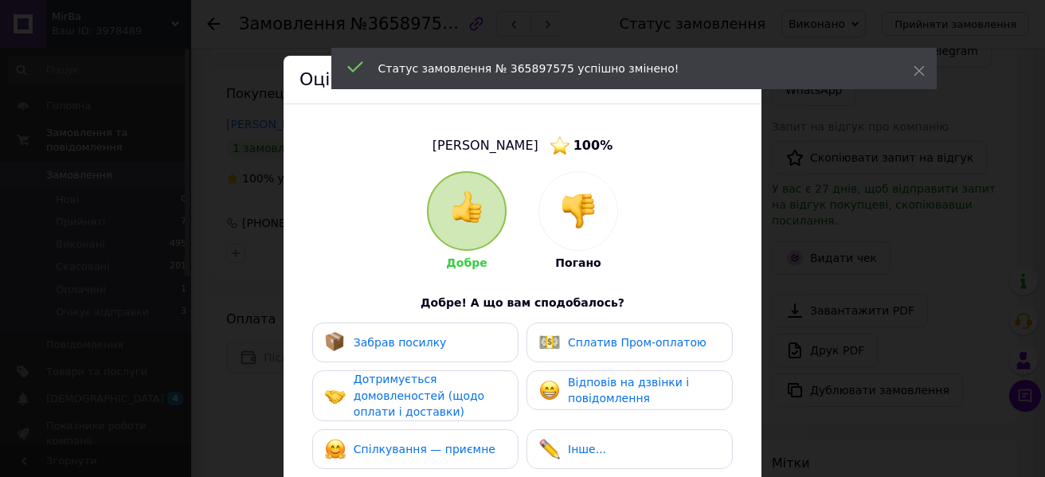
click at [445, 360] on div "Забрав посилку" at bounding box center [415, 343] width 206 height 40
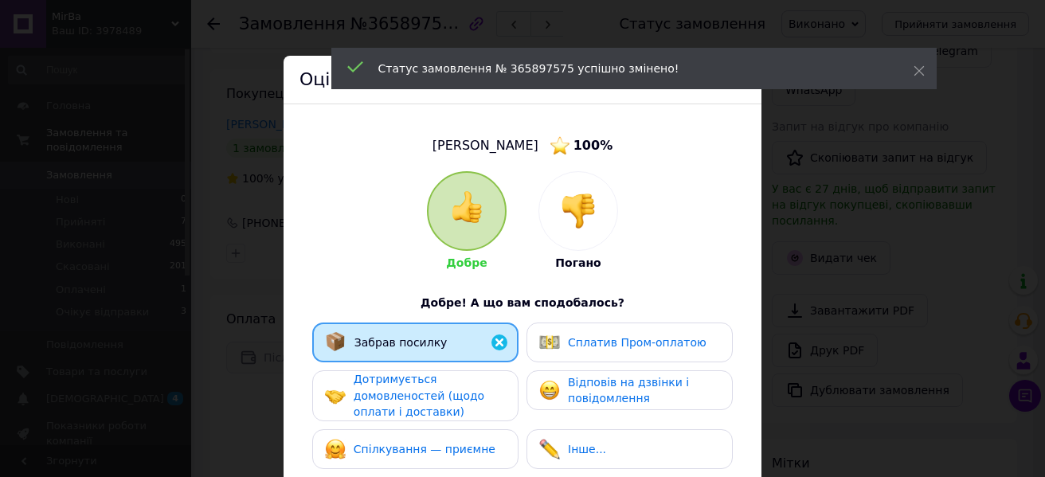
click at [428, 414] on span "Дотримується домовленостей (щодо оплати і доставки)" at bounding box center [419, 395] width 131 height 45
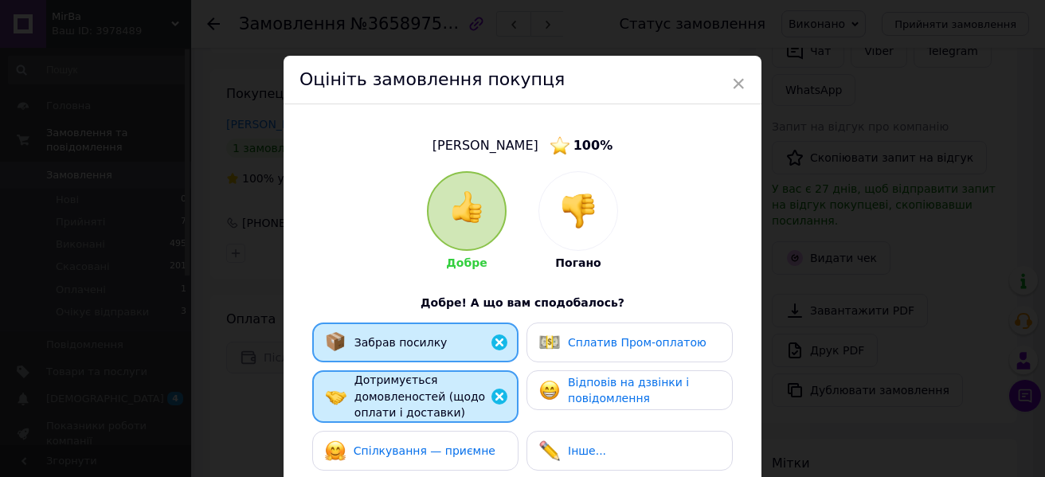
click at [443, 445] on span "Спілкування — приємне" at bounding box center [425, 451] width 142 height 13
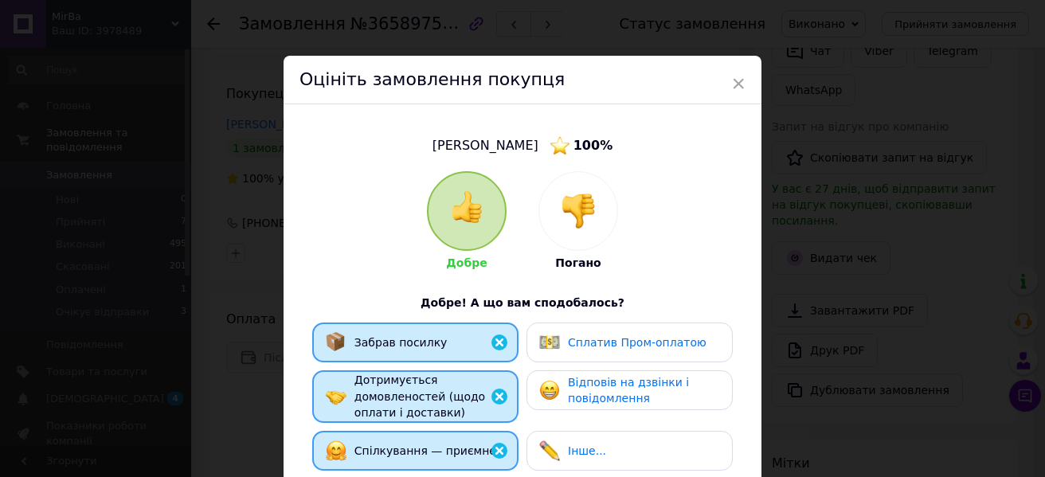
click at [625, 390] on span "Відповів на дзвінки і повідомлення" at bounding box center [628, 390] width 121 height 29
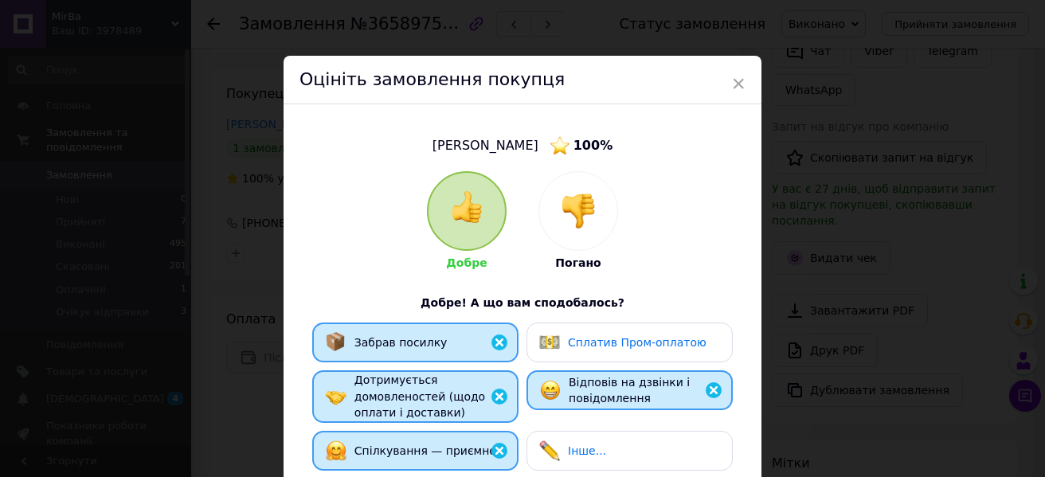
scroll to position [308, 0]
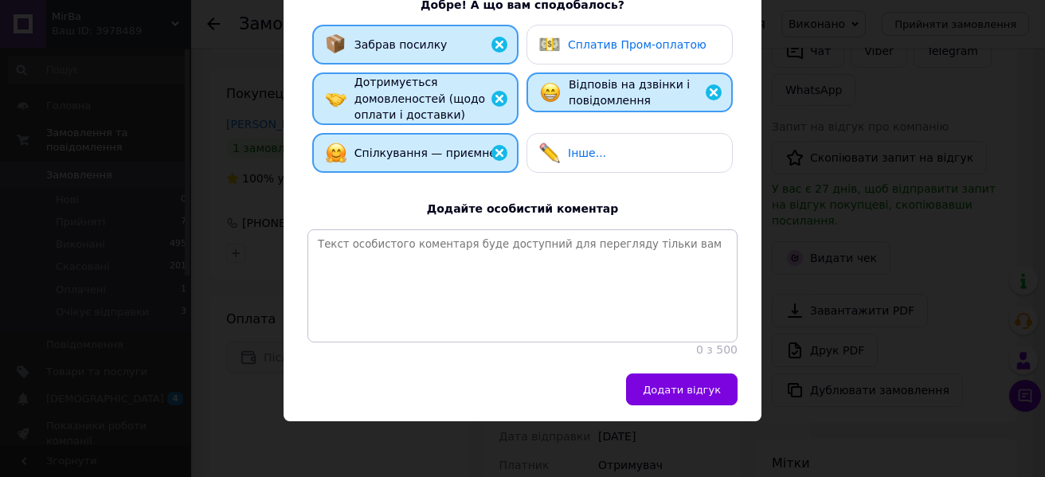
click at [708, 384] on span "Додати відгук" at bounding box center [682, 390] width 78 height 12
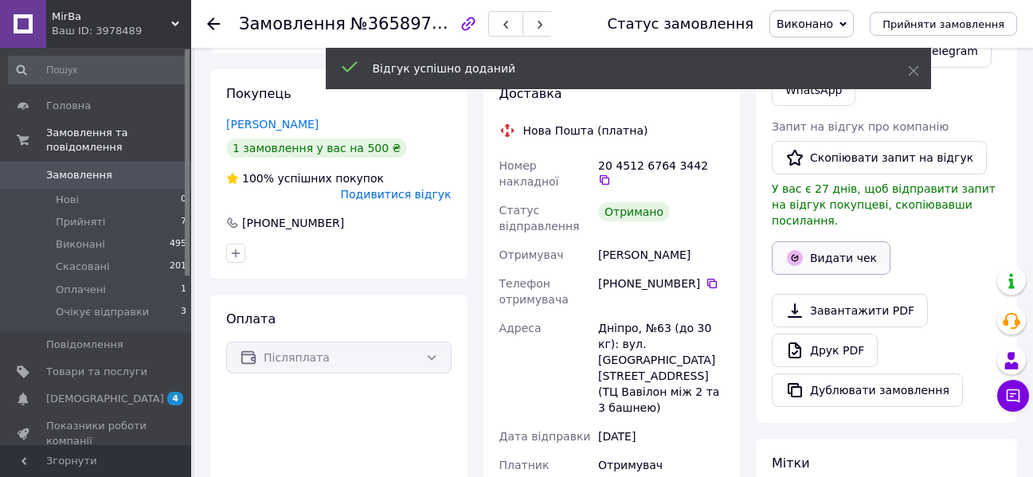
click at [836, 241] on button "Видати чек" at bounding box center [831, 257] width 119 height 33
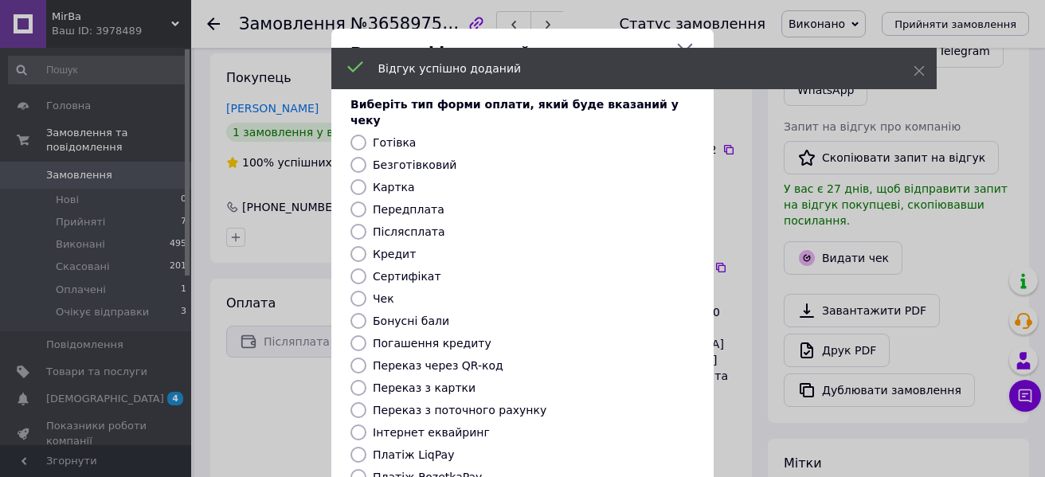
click at [426, 159] on label "Безготівковий" at bounding box center [415, 165] width 84 height 13
click at [366, 157] on input "Безготівковий" at bounding box center [359, 165] width 16 height 16
radio input "true"
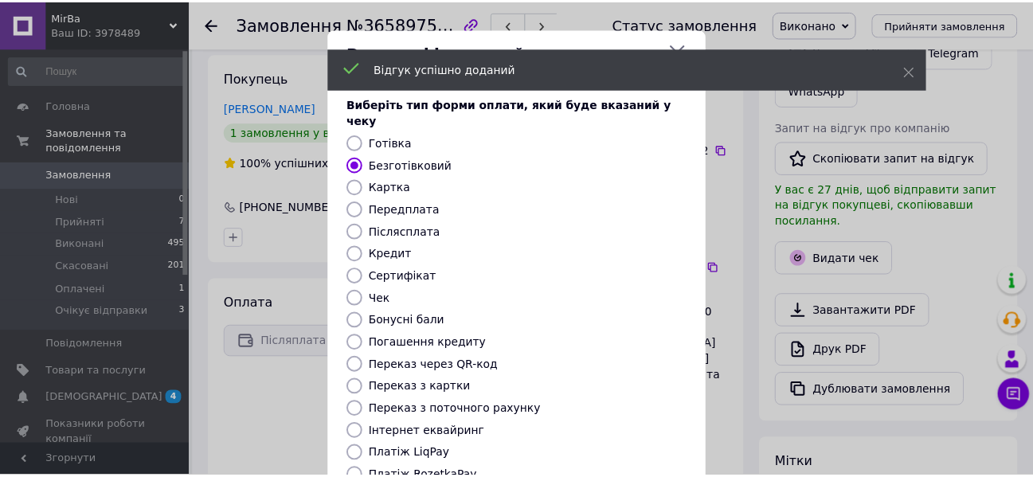
scroll to position [207, 0]
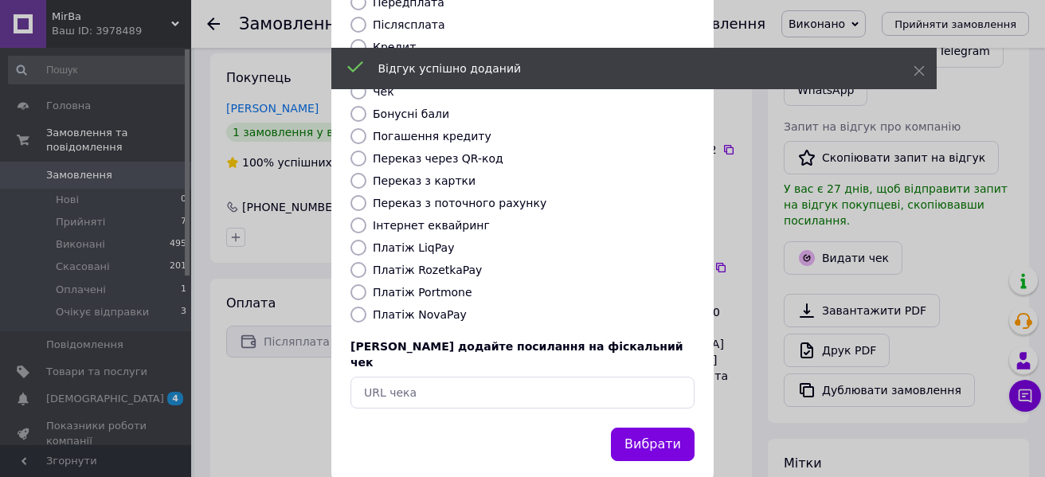
drag, startPoint x: 660, startPoint y: 403, endPoint x: 644, endPoint y: 378, distance: 29.4
click at [660, 428] on button "Вибрати" at bounding box center [653, 445] width 84 height 34
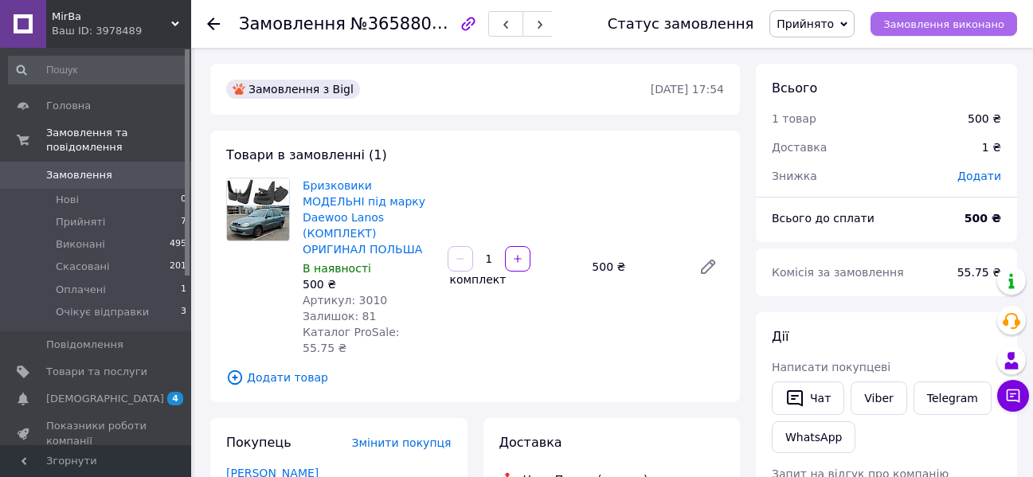
click at [958, 20] on span "Замовлення виконано" at bounding box center [944, 24] width 121 height 12
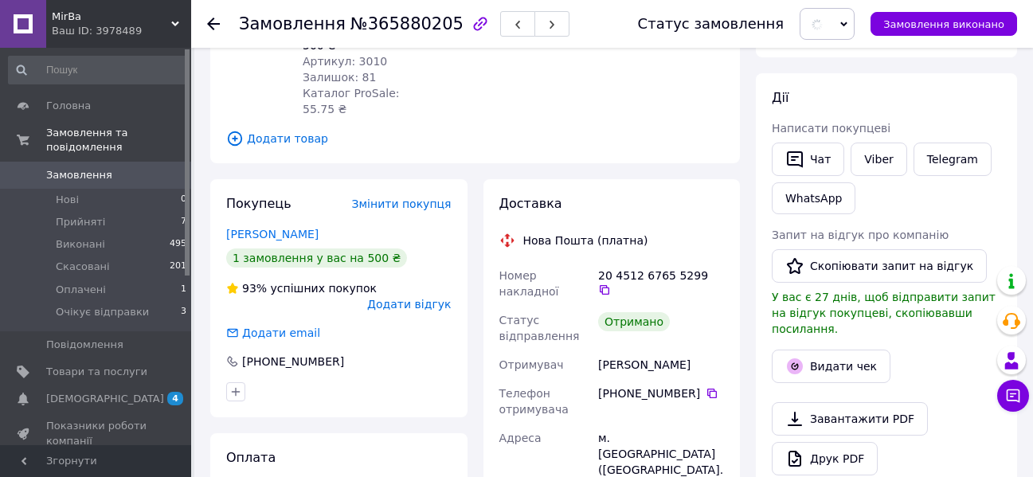
scroll to position [319, 0]
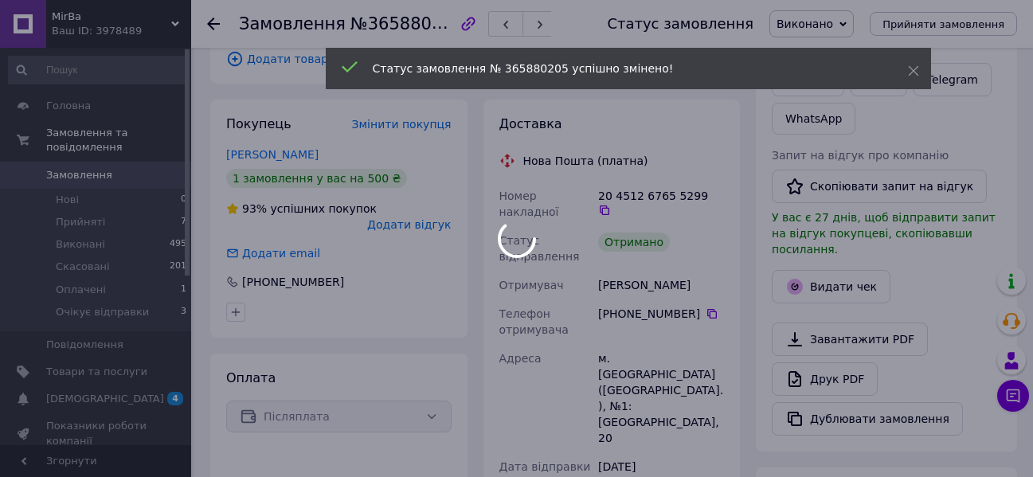
click at [433, 184] on div at bounding box center [516, 238] width 1033 height 477
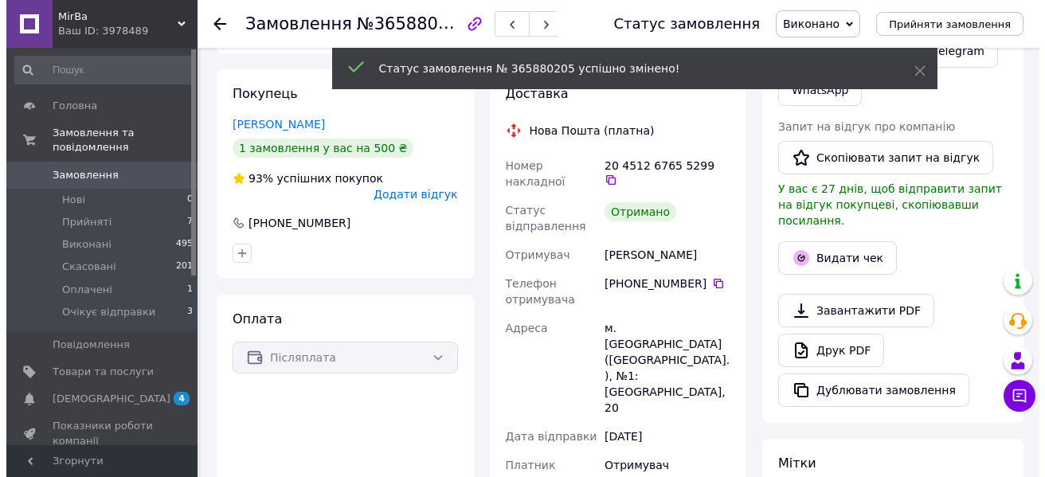
scroll to position [3, 0]
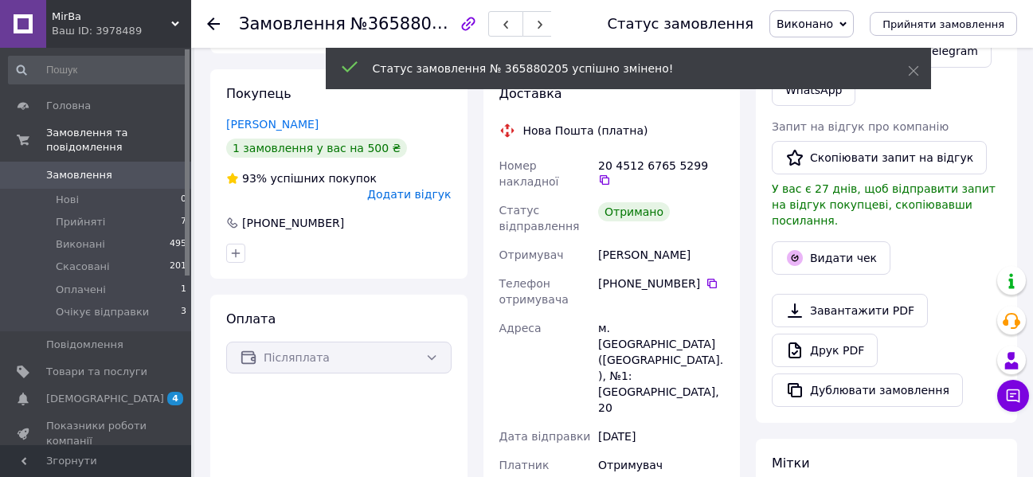
click at [428, 215] on div "[PHONE_NUMBER]" at bounding box center [339, 223] width 229 height 16
click at [420, 188] on span "Додати відгук" at bounding box center [409, 194] width 84 height 13
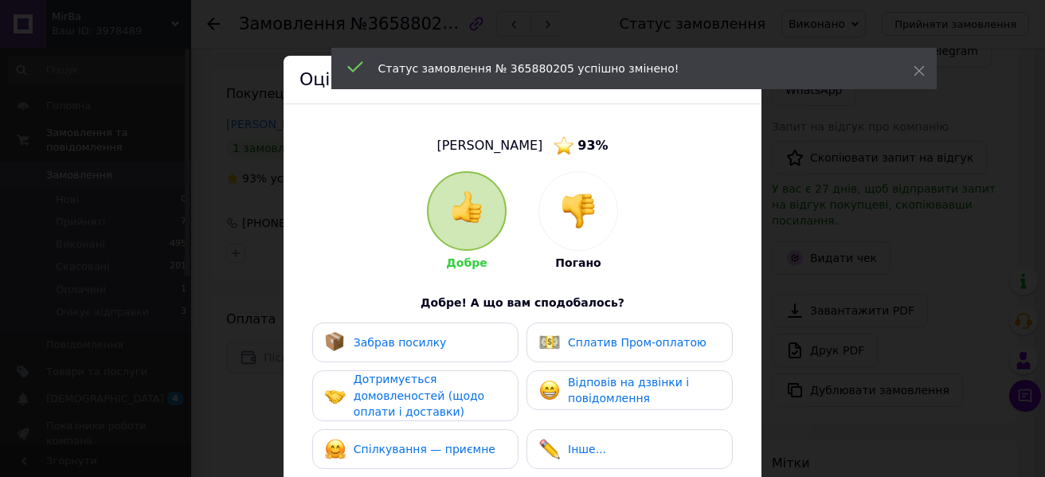
click at [461, 350] on div "Забрав посилку" at bounding box center [415, 342] width 181 height 21
click at [458, 406] on div "Дотримується домовленостей (щодо оплати і доставки)" at bounding box center [429, 395] width 151 height 49
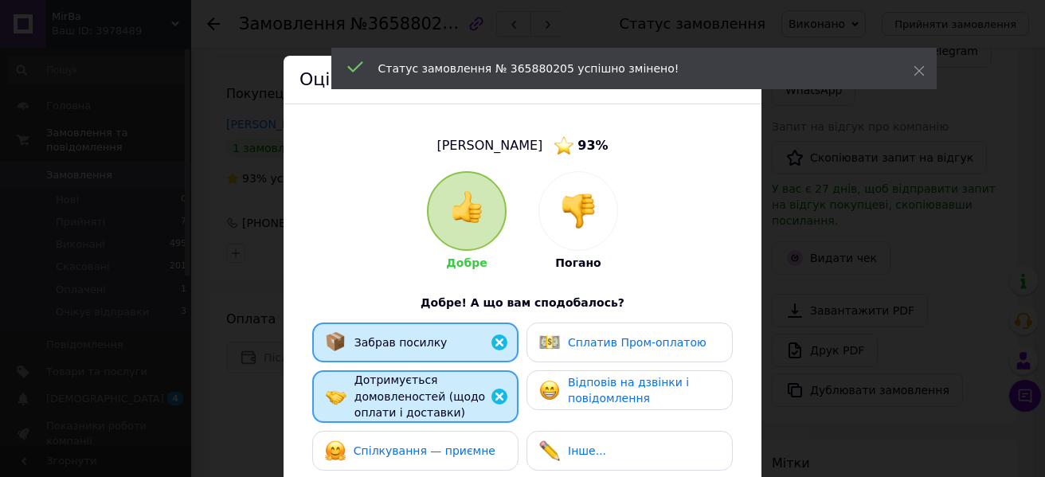
click at [468, 445] on span "Спілкування — приємне" at bounding box center [425, 451] width 142 height 13
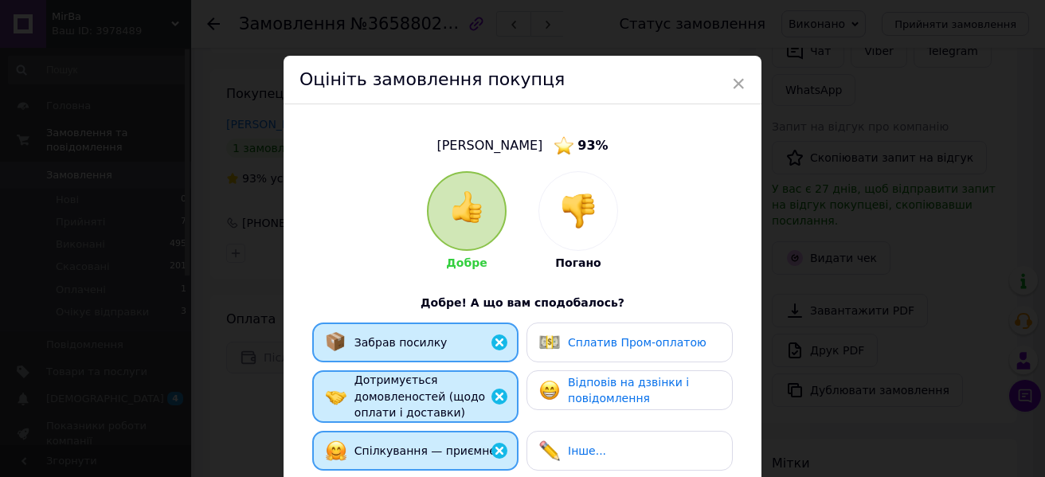
click at [665, 380] on span "Відповів на дзвінки і повідомлення" at bounding box center [628, 390] width 121 height 29
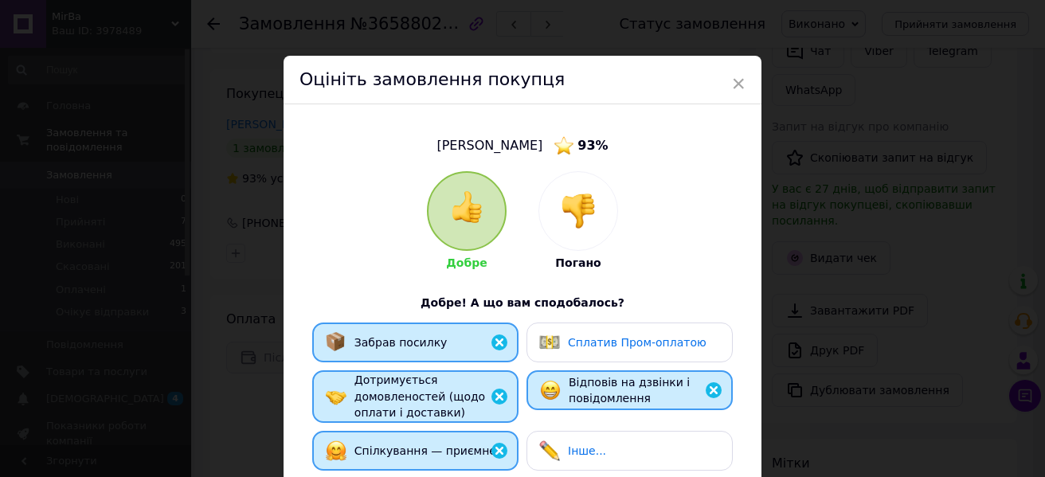
scroll to position [308, 0]
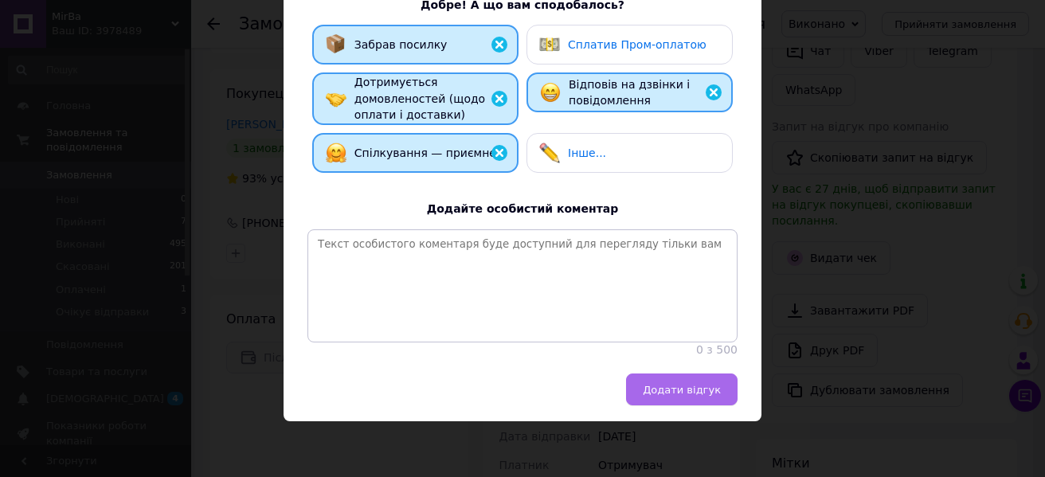
click at [710, 399] on button "Додати відгук" at bounding box center [682, 390] width 112 height 32
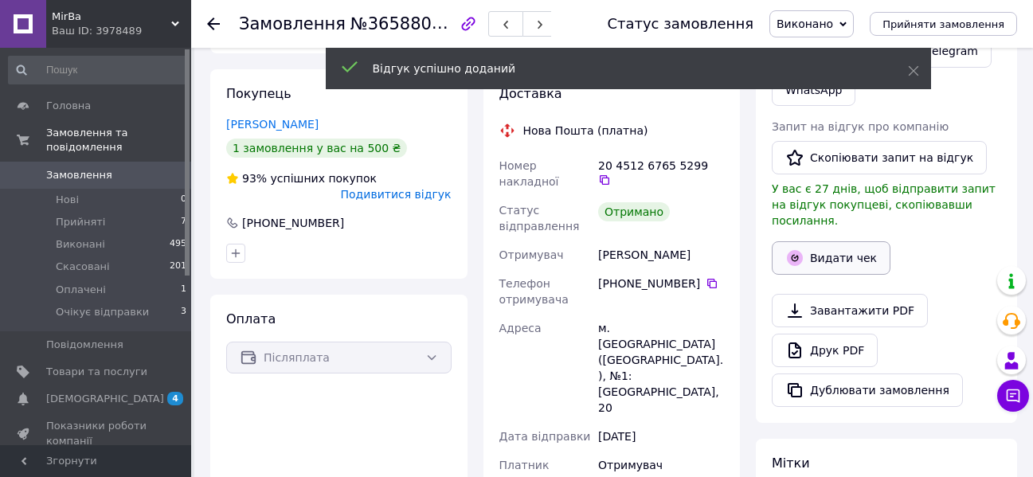
click at [832, 241] on button "Видати чек" at bounding box center [831, 257] width 119 height 33
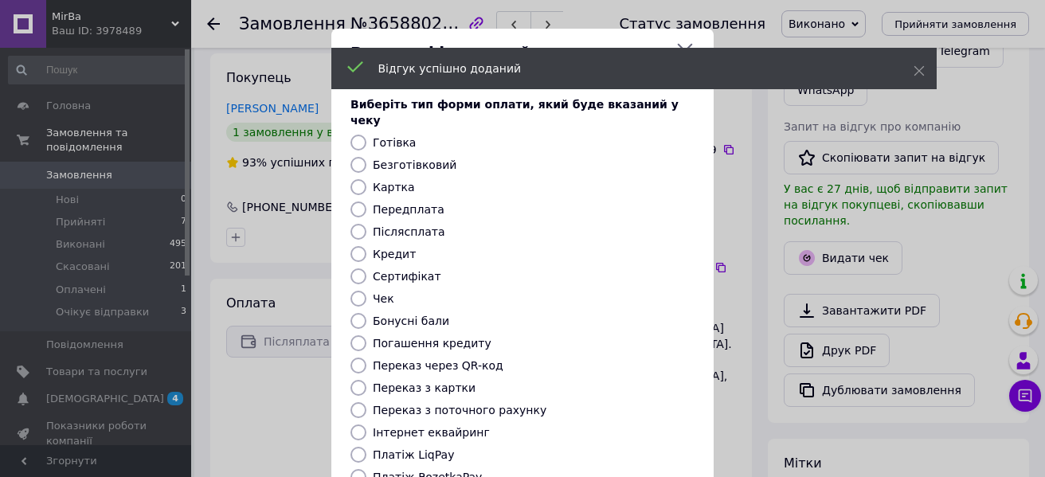
click at [421, 159] on label "Безготівковий" at bounding box center [415, 165] width 84 height 13
click at [366, 157] on input "Безготівковий" at bounding box center [359, 165] width 16 height 16
radio input "true"
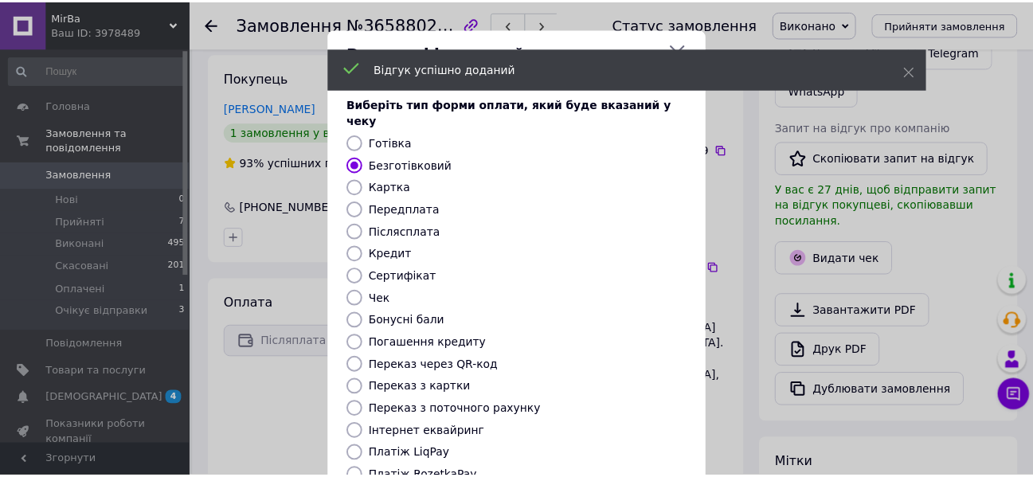
scroll to position [207, 0]
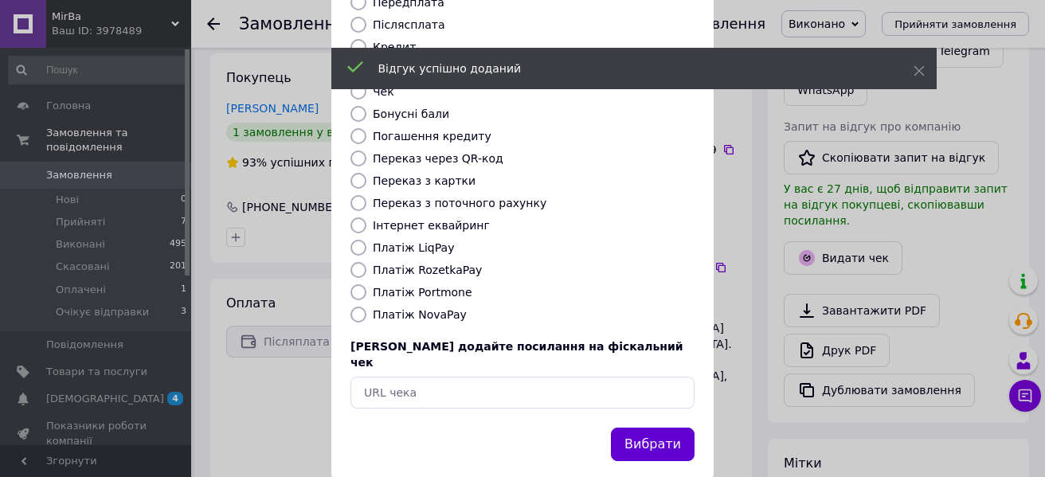
click at [649, 428] on button "Вибрати" at bounding box center [653, 445] width 84 height 34
